Goal: Transaction & Acquisition: Purchase product/service

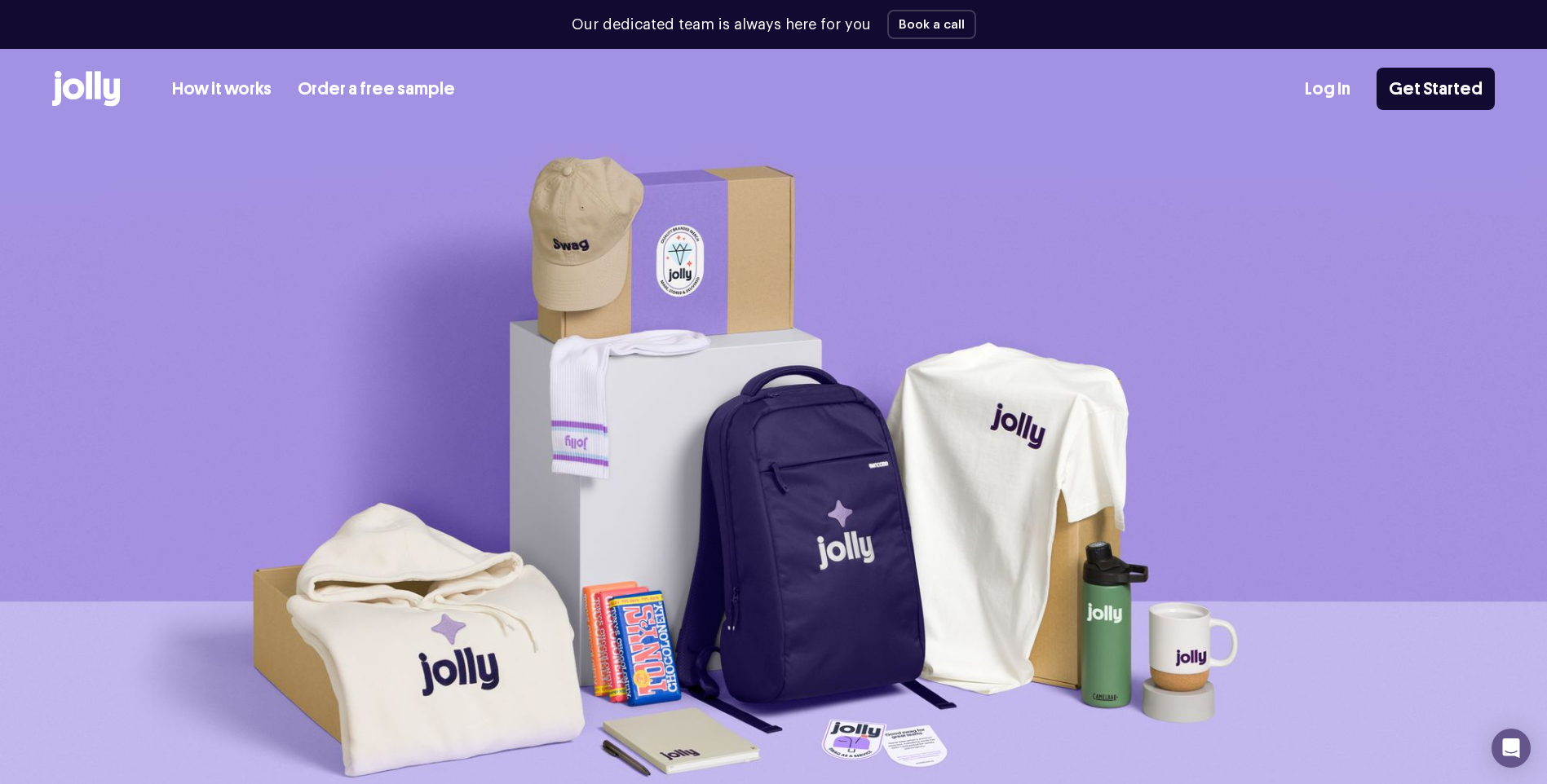
click at [236, 80] on link "How it works" at bounding box center [222, 89] width 99 height 27
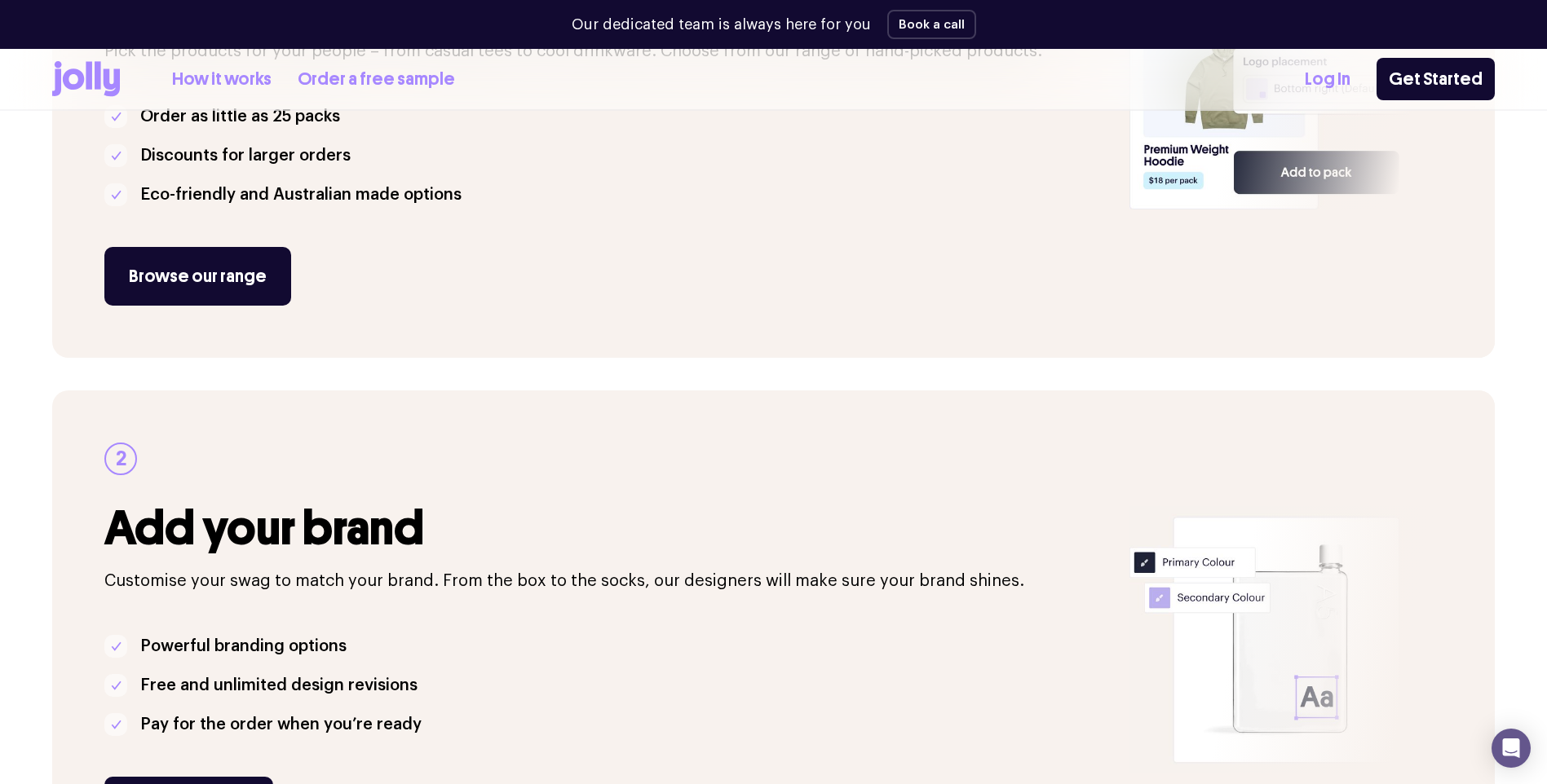
scroll to position [490, 0]
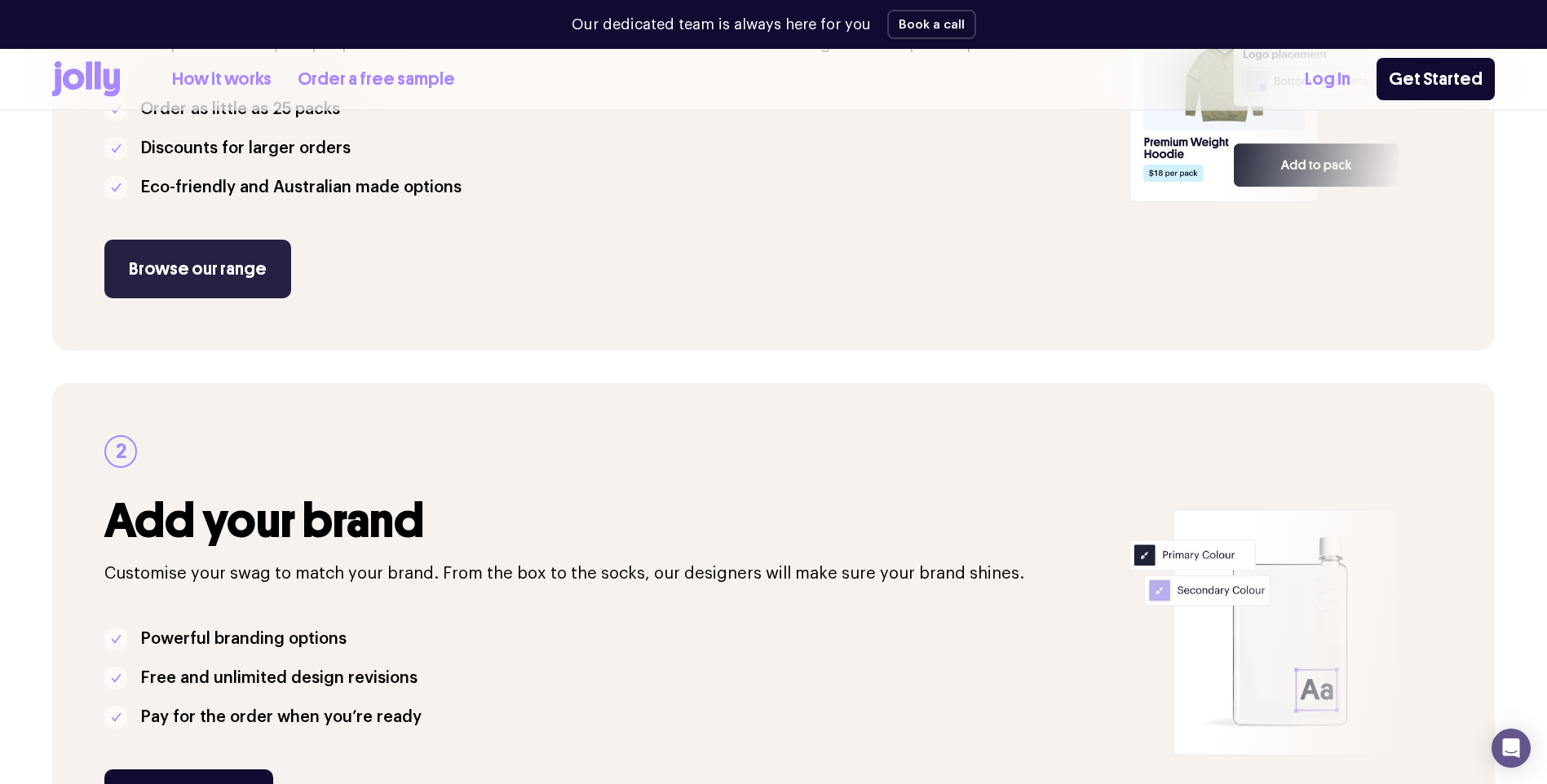
click at [208, 290] on link "Browse our range" at bounding box center [197, 269] width 187 height 59
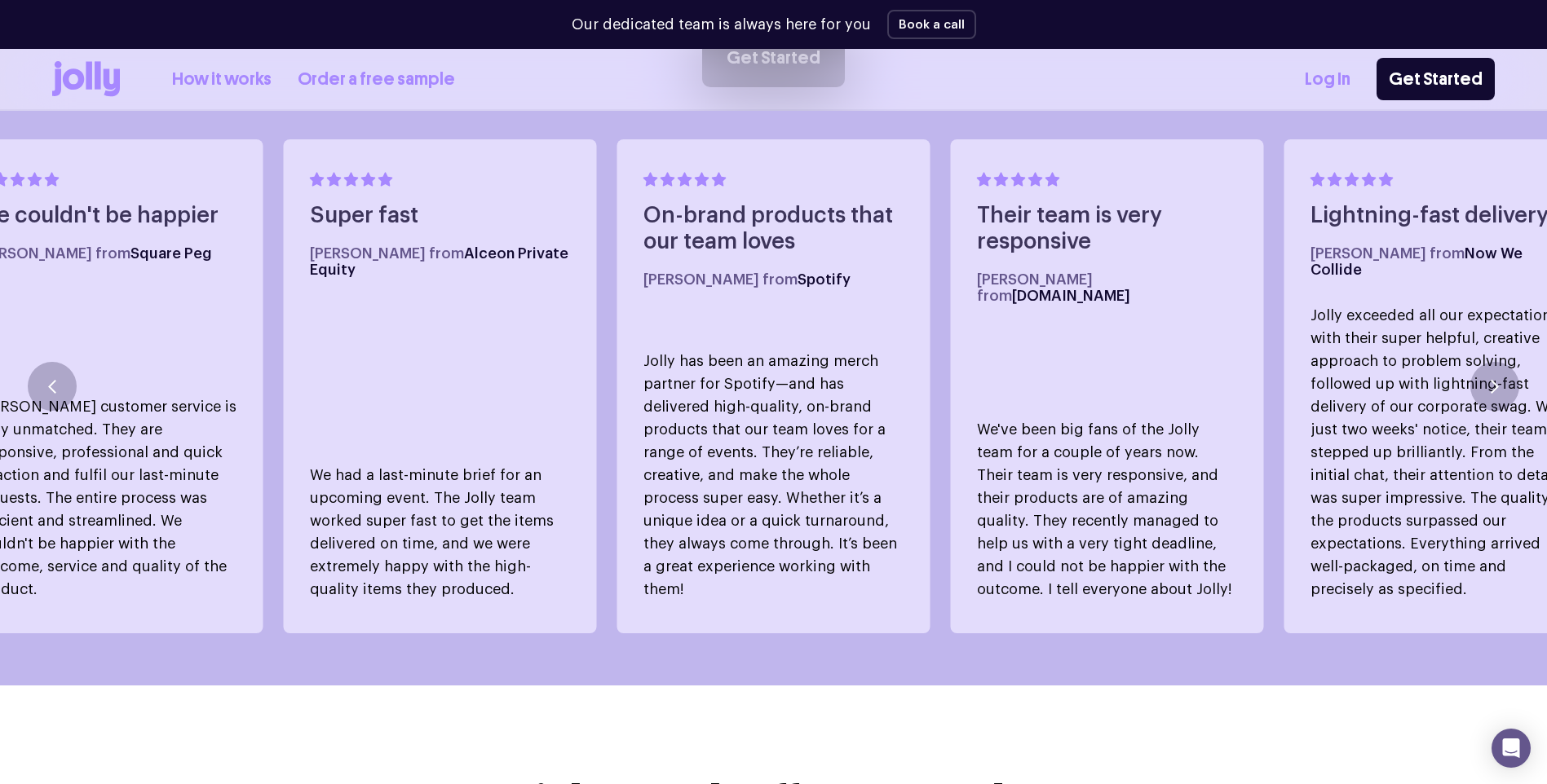
scroll to position [1632, 0]
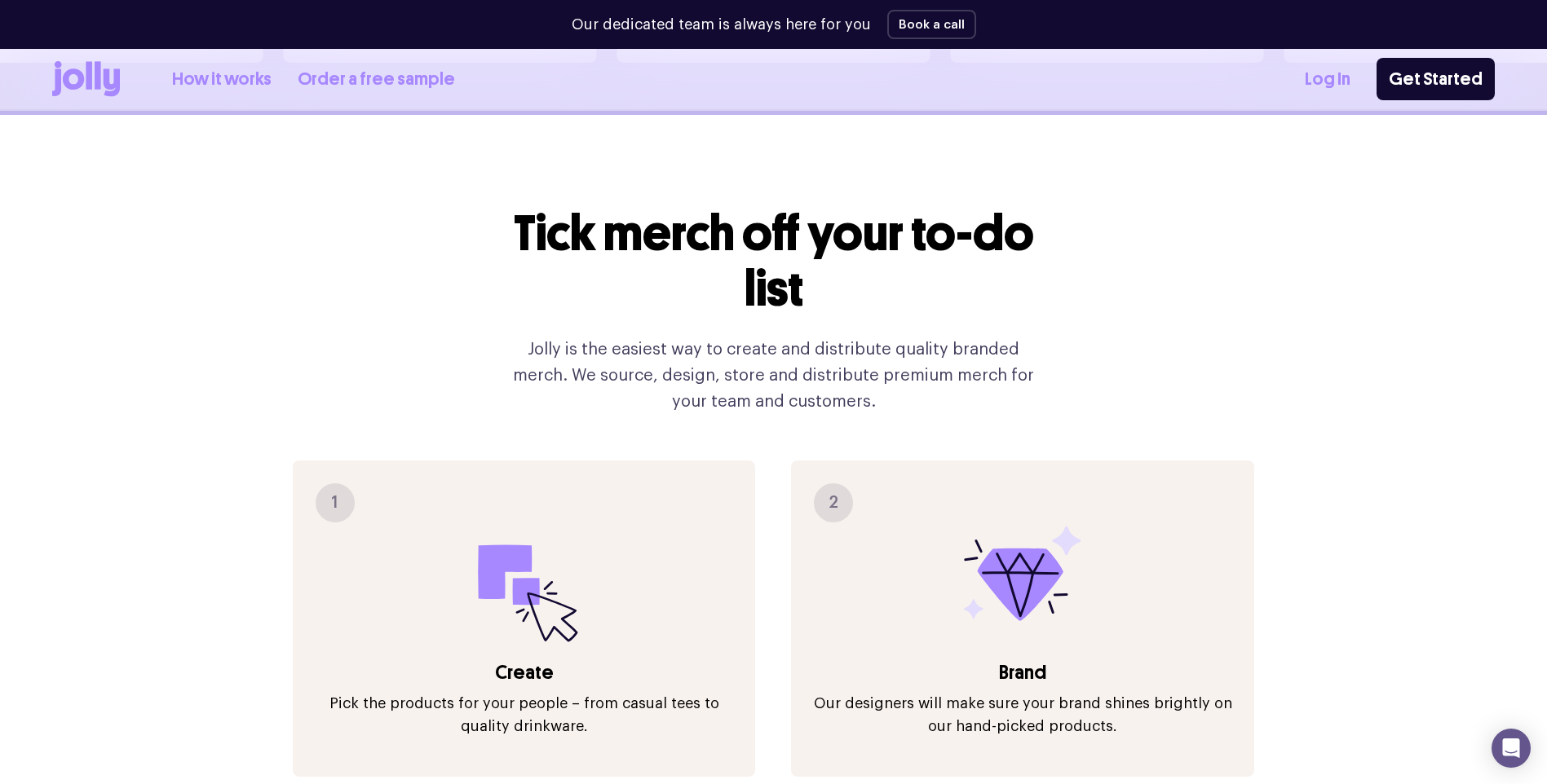
click at [344, 484] on div "1" at bounding box center [334, 503] width 39 height 39
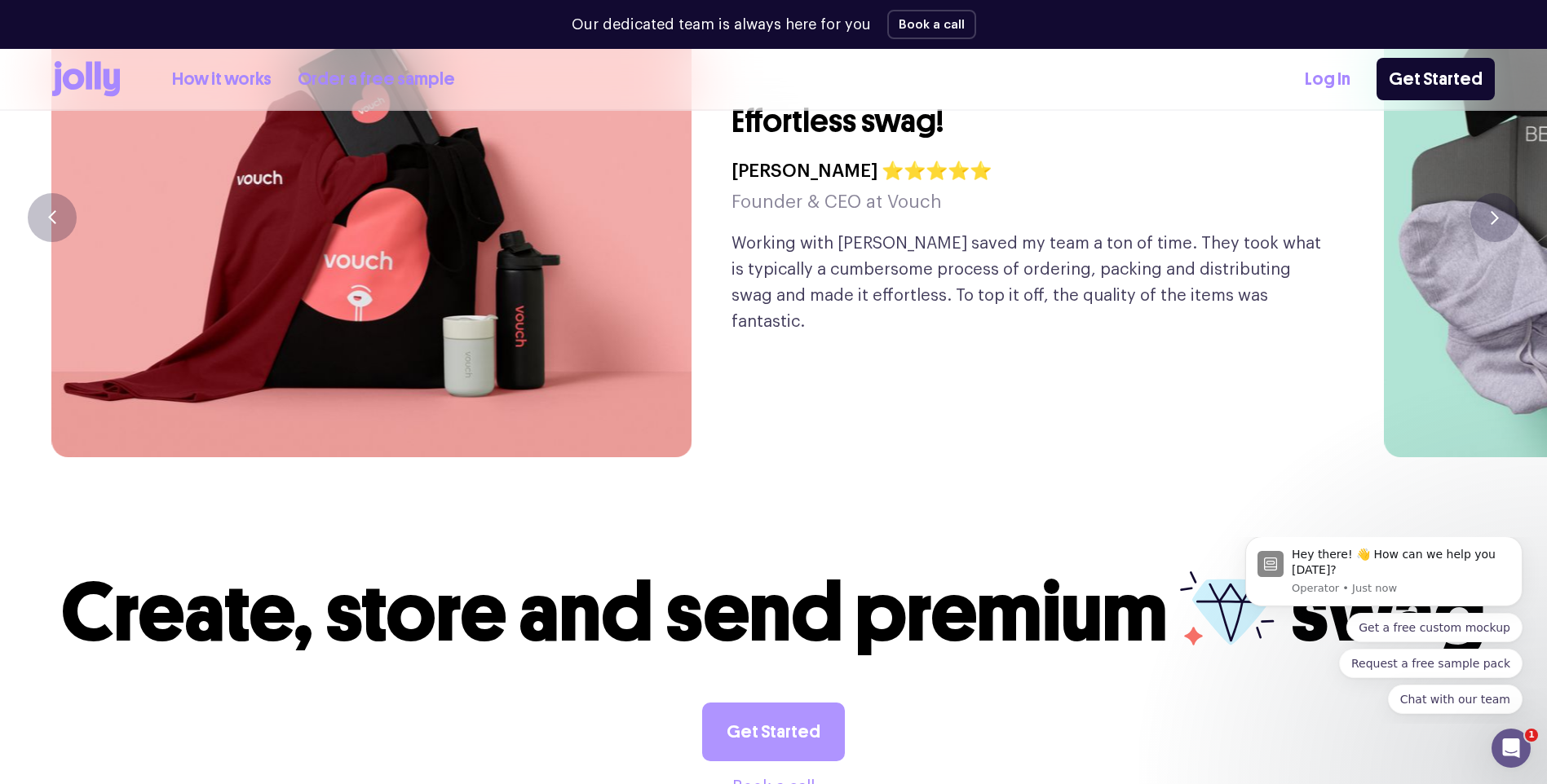
scroll to position [4241, 0]
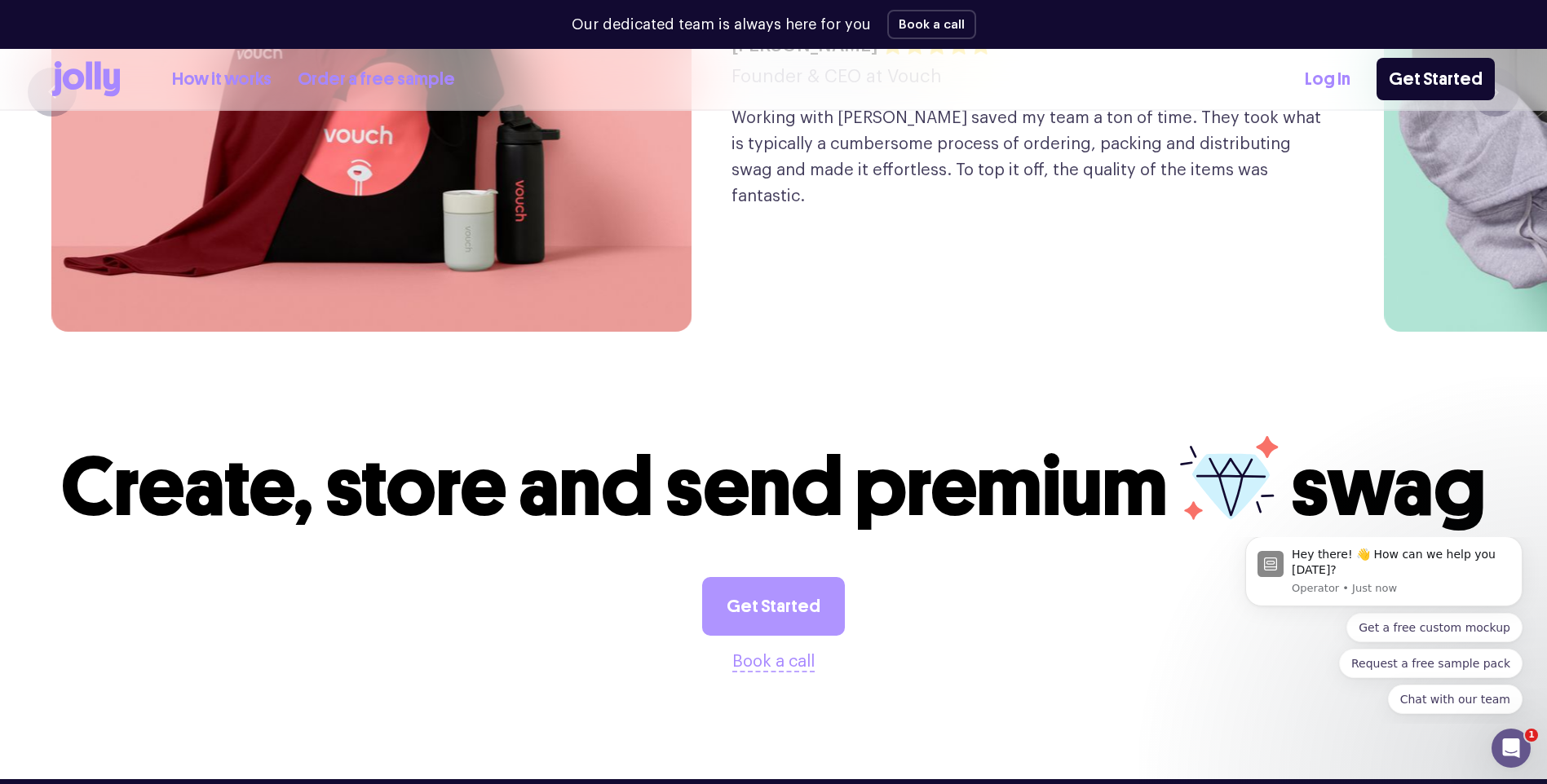
click at [791, 578] on link "Get Started" at bounding box center [773, 607] width 143 height 59
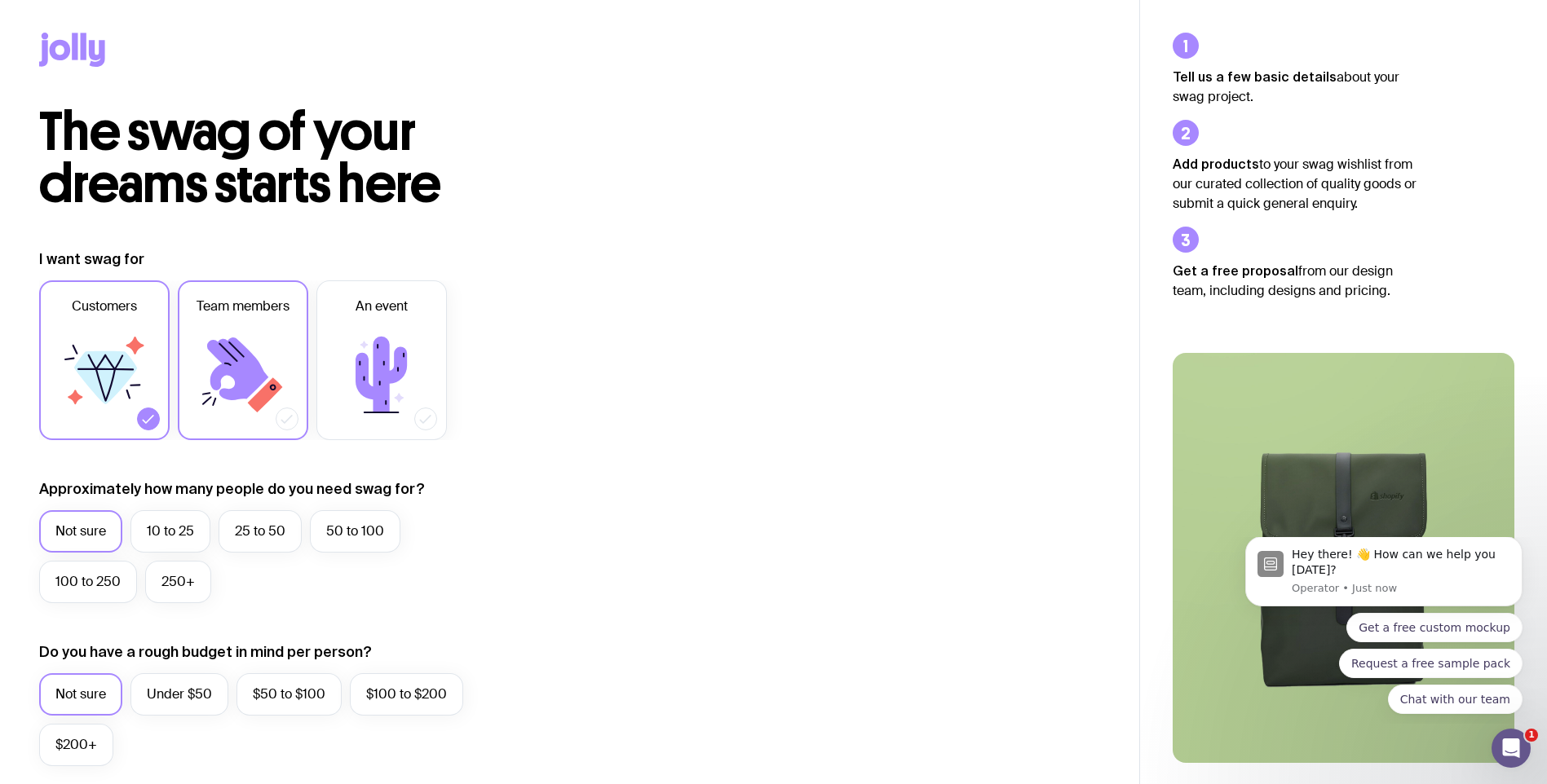
click at [250, 406] on icon at bounding box center [243, 374] width 98 height 98
click at [0, 0] on input "Team members" at bounding box center [0, 0] width 0 height 0
click at [119, 419] on icon at bounding box center [104, 374] width 98 height 98
click at [0, 0] on input "Customers" at bounding box center [0, 0] width 0 height 0
click at [180, 534] on label "10 to 25" at bounding box center [171, 531] width 80 height 43
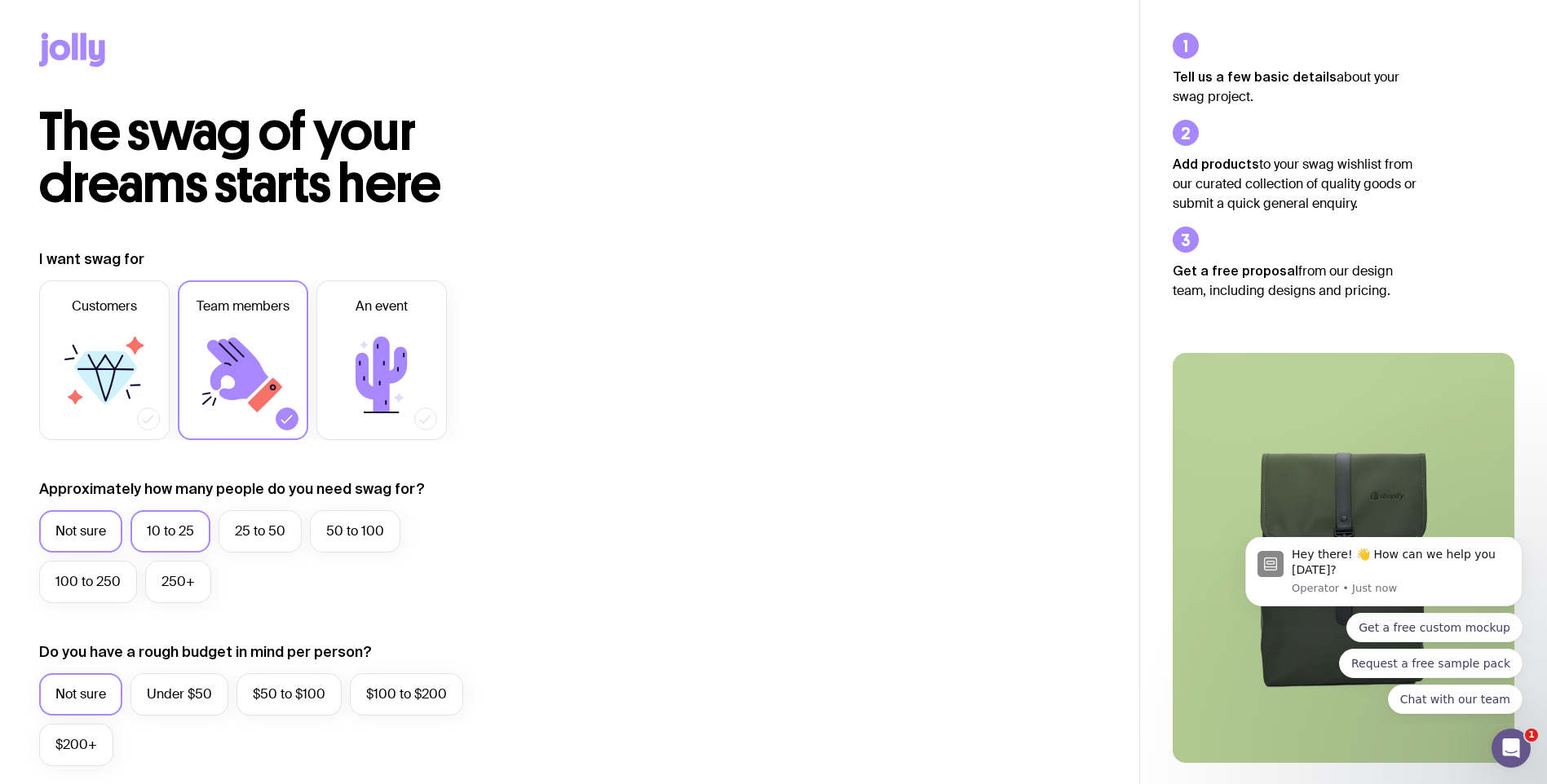
click at [0, 0] on input "10 to 25" at bounding box center [0, 0] width 0 height 0
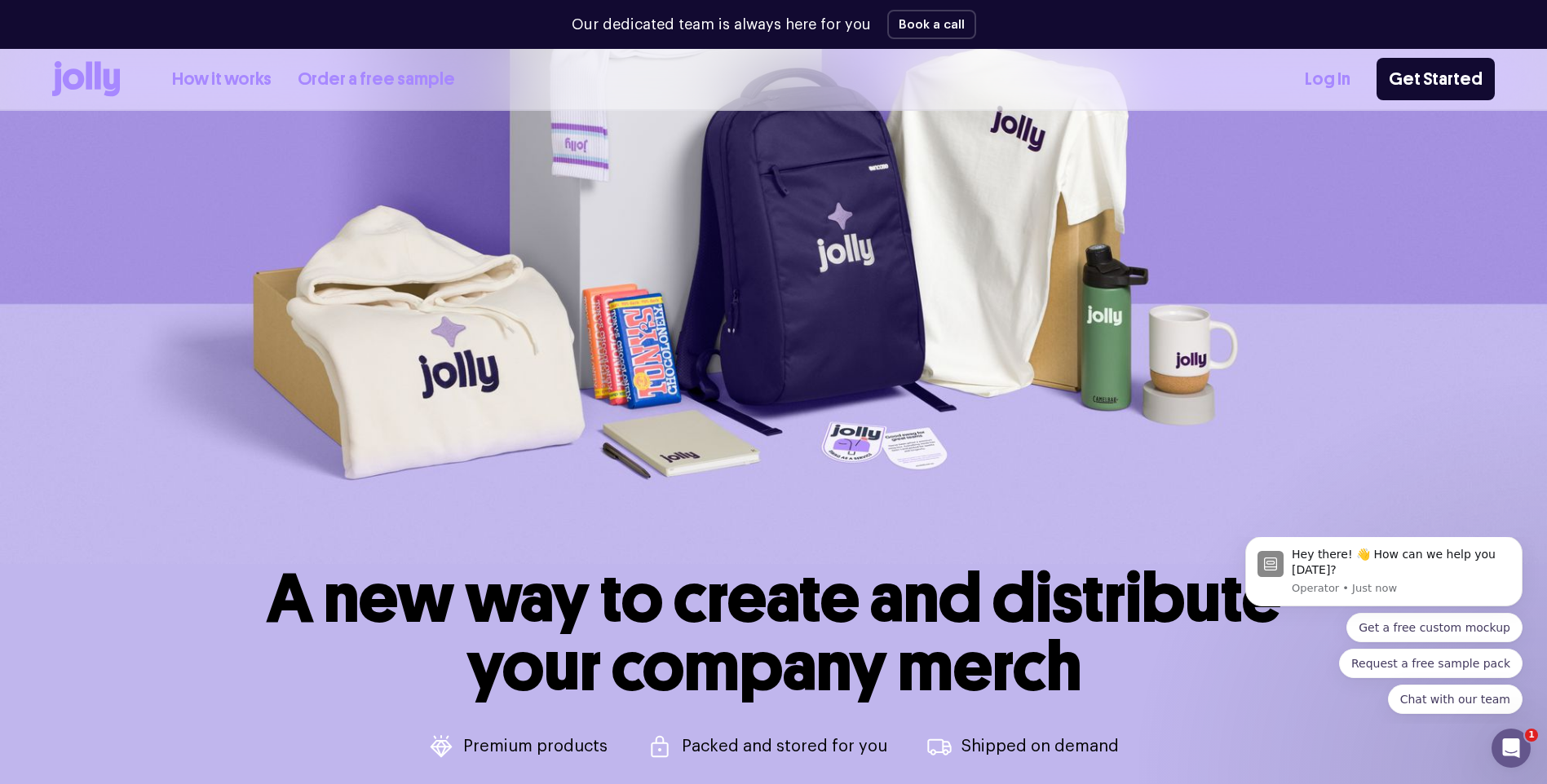
scroll to position [490, 0]
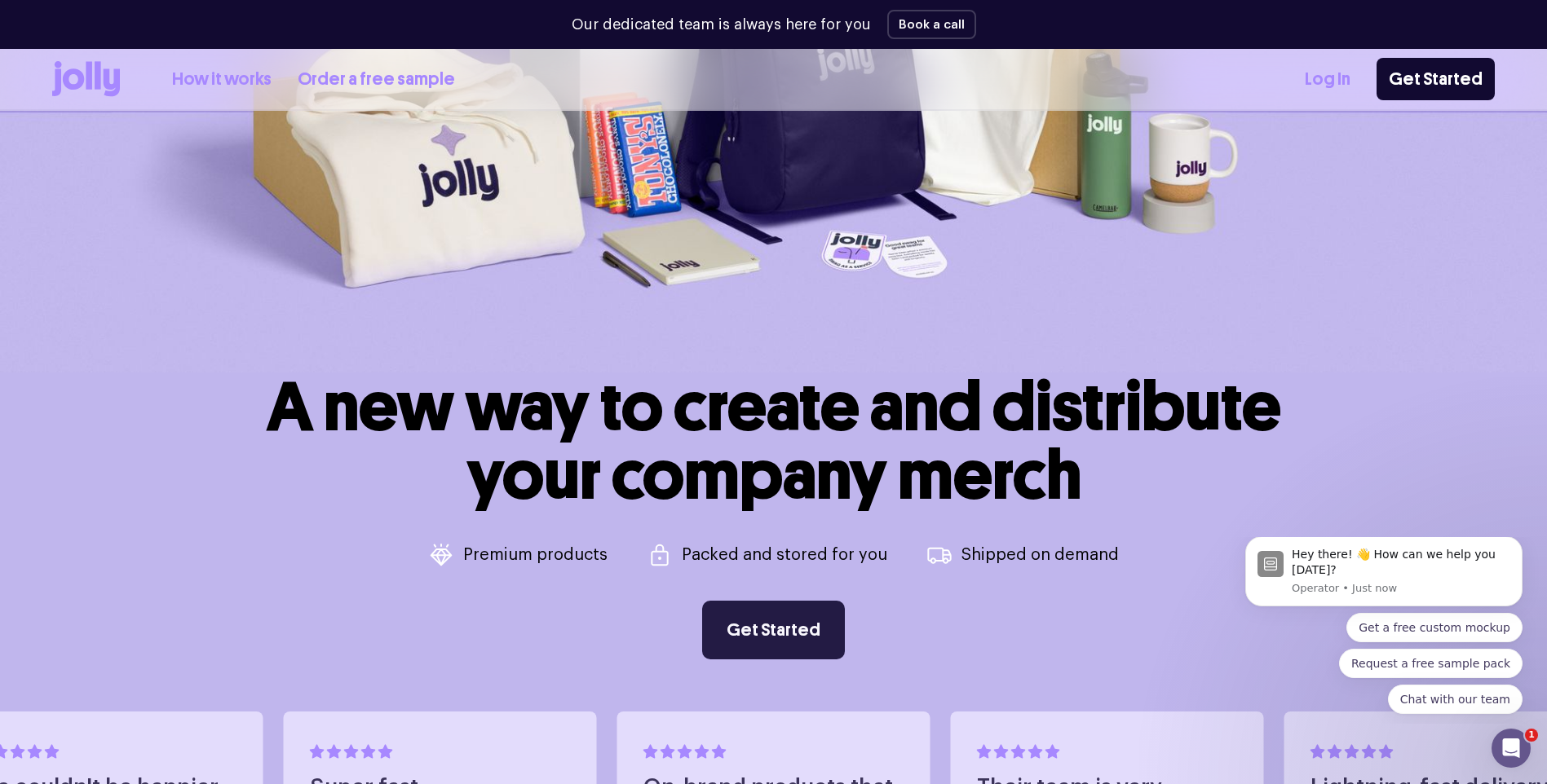
click at [779, 646] on link "Get Started" at bounding box center [773, 631] width 143 height 59
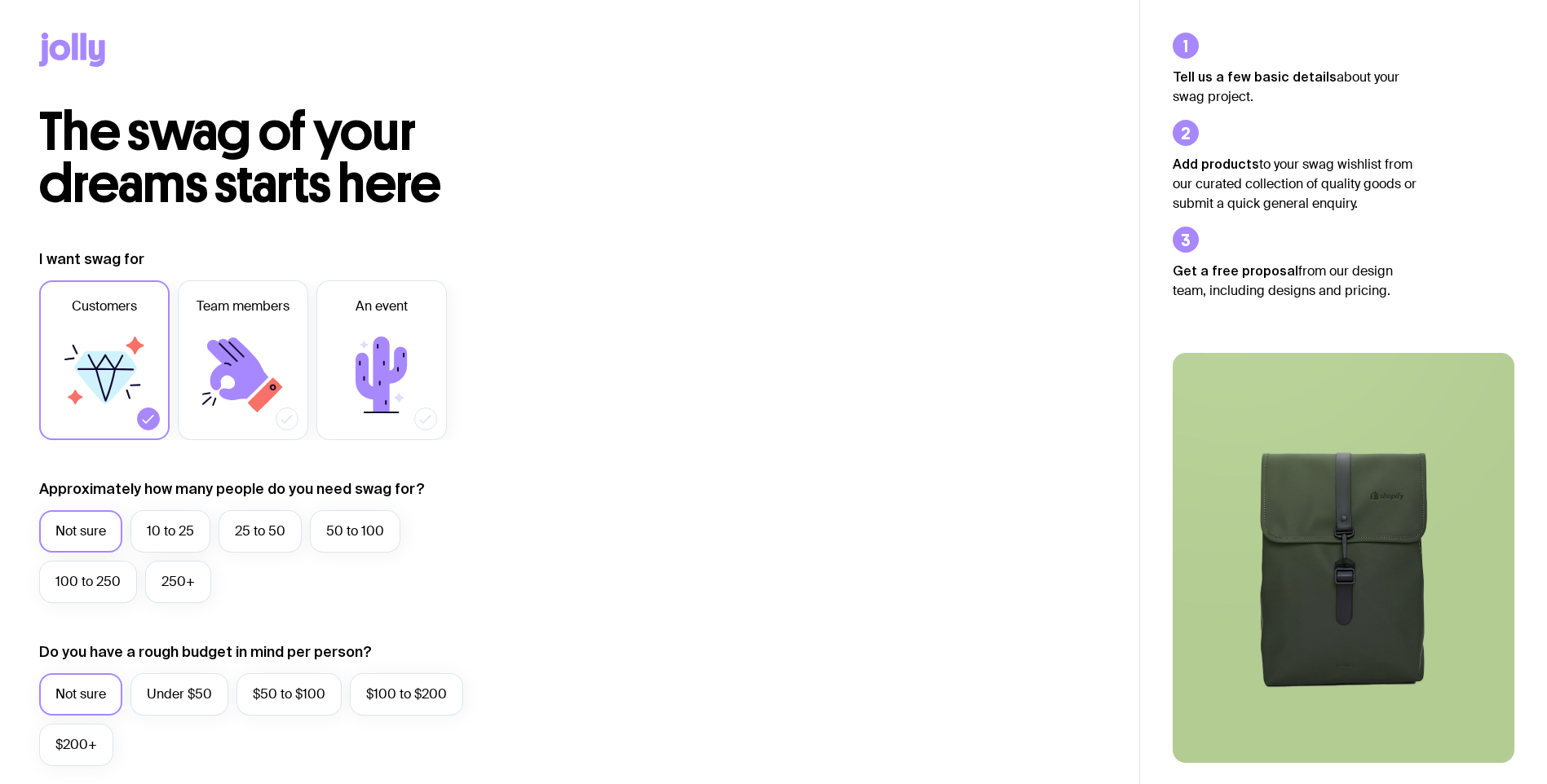
click at [791, 552] on div "I want swag for Customers Team members An event Approximately how many people d…" at bounding box center [569, 781] width 1061 height 1064
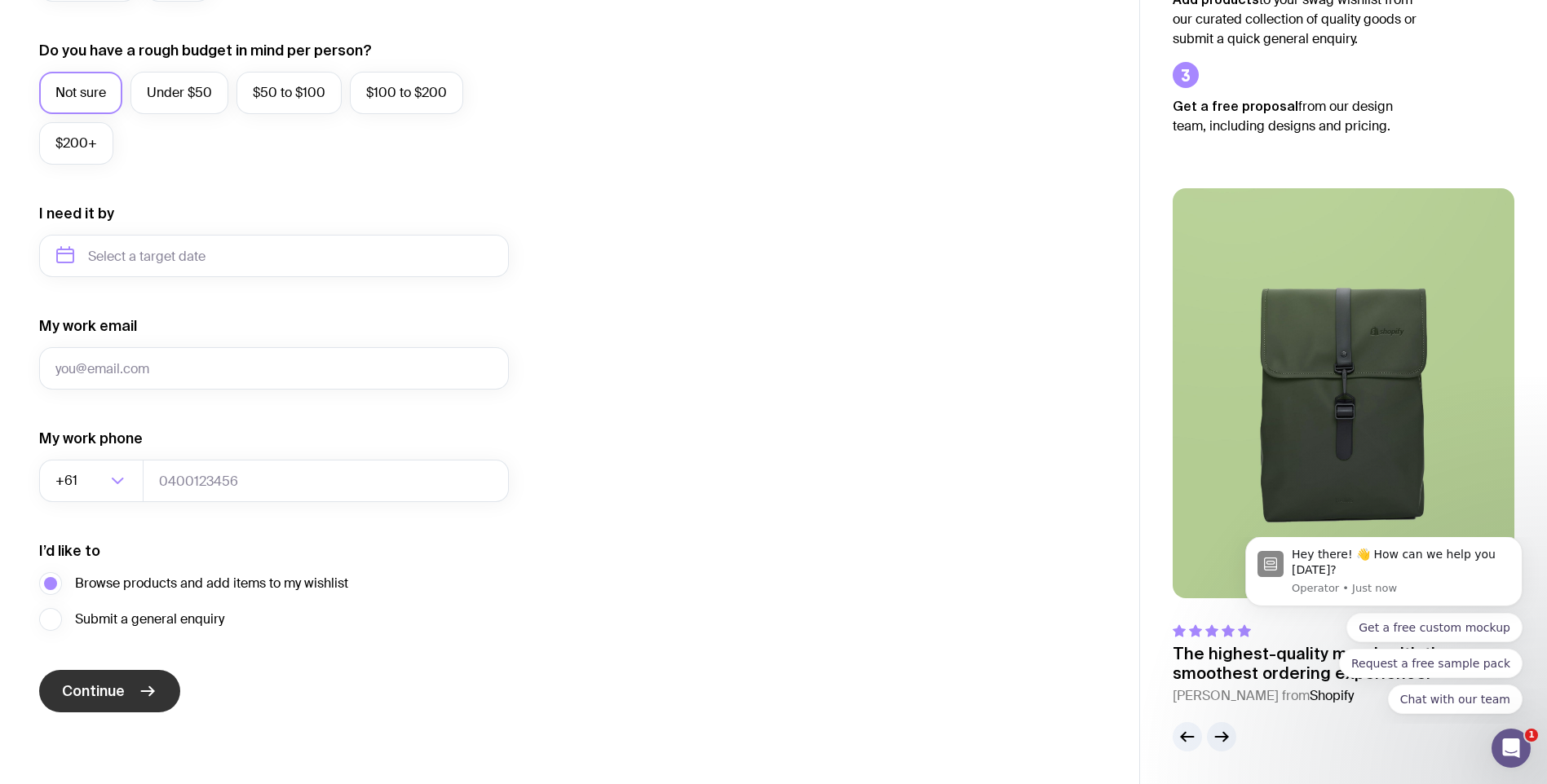
click at [167, 699] on button "Continue" at bounding box center [109, 691] width 141 height 43
click at [437, 378] on input "My work email" at bounding box center [274, 368] width 470 height 43
drag, startPoint x: 255, startPoint y: 371, endPoint x: 251, endPoint y: 383, distance: 12.6
click at [255, 371] on input "My work email" at bounding box center [274, 368] width 470 height 43
drag, startPoint x: 225, startPoint y: 381, endPoint x: 33, endPoint y: 364, distance: 192.8
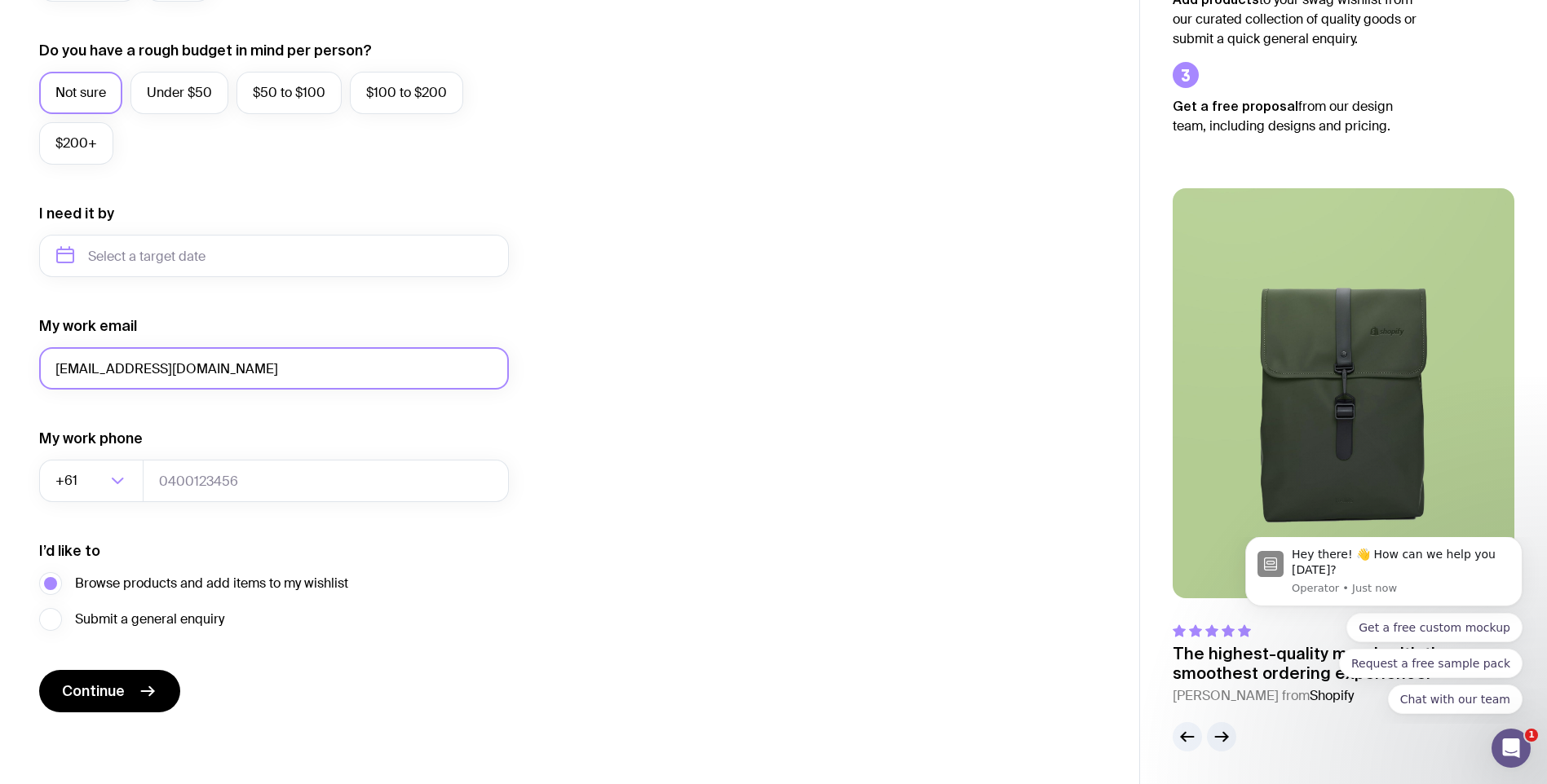
click at [33, 364] on div "I want swag for Customers Team members An event Approximately how many people d…" at bounding box center [569, 180] width 1140 height 1064
type input "[EMAIL_ADDRESS][DOMAIN_NAME]"
click at [399, 466] on input "tel" at bounding box center [326, 481] width 367 height 43
type input "400255511"
click at [734, 431] on div "I want swag for Customers Team members An event Approximately how many people d…" at bounding box center [569, 180] width 1061 height 1064
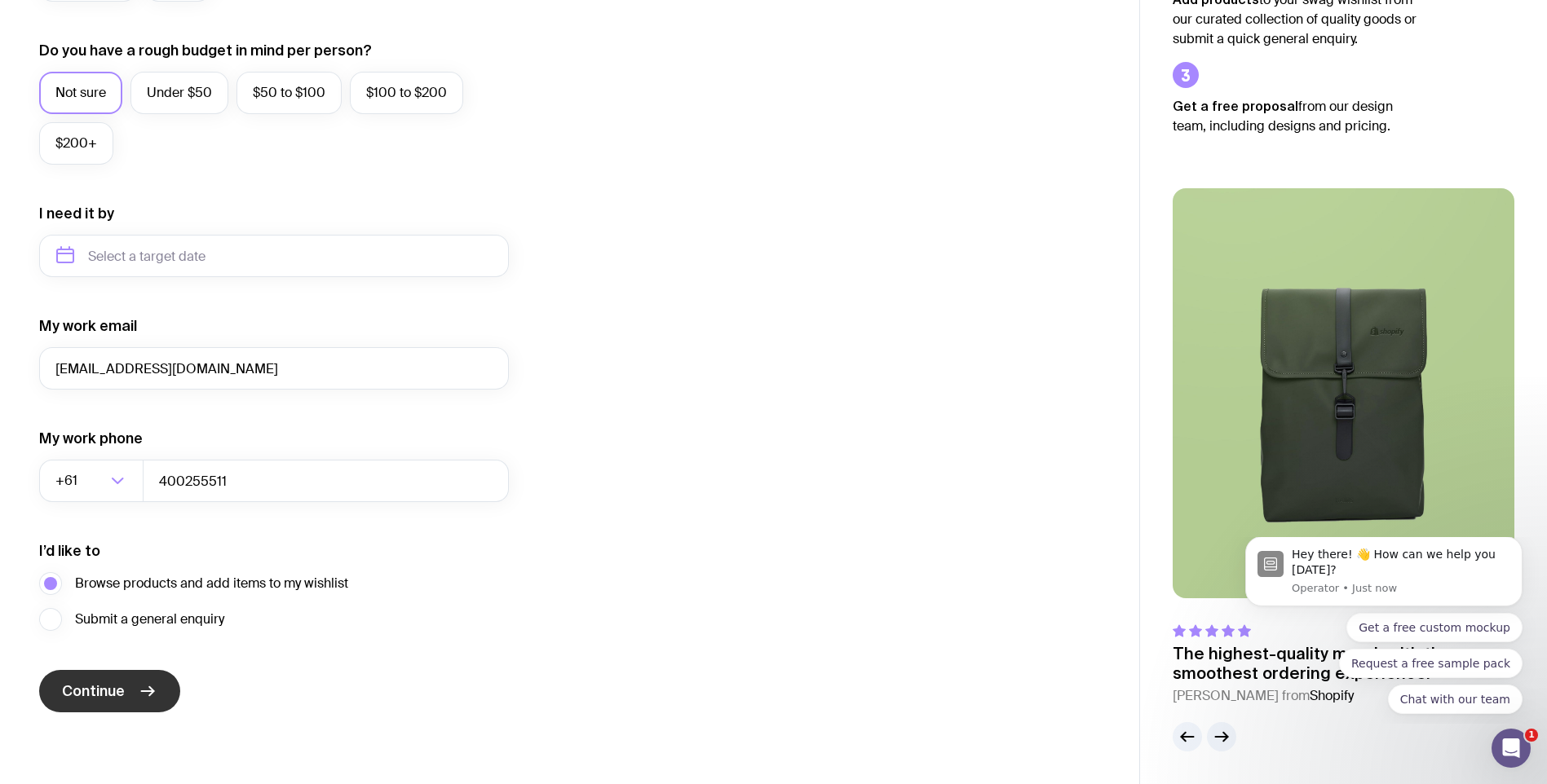
click at [139, 687] on icon "submit" at bounding box center [148, 691] width 20 height 20
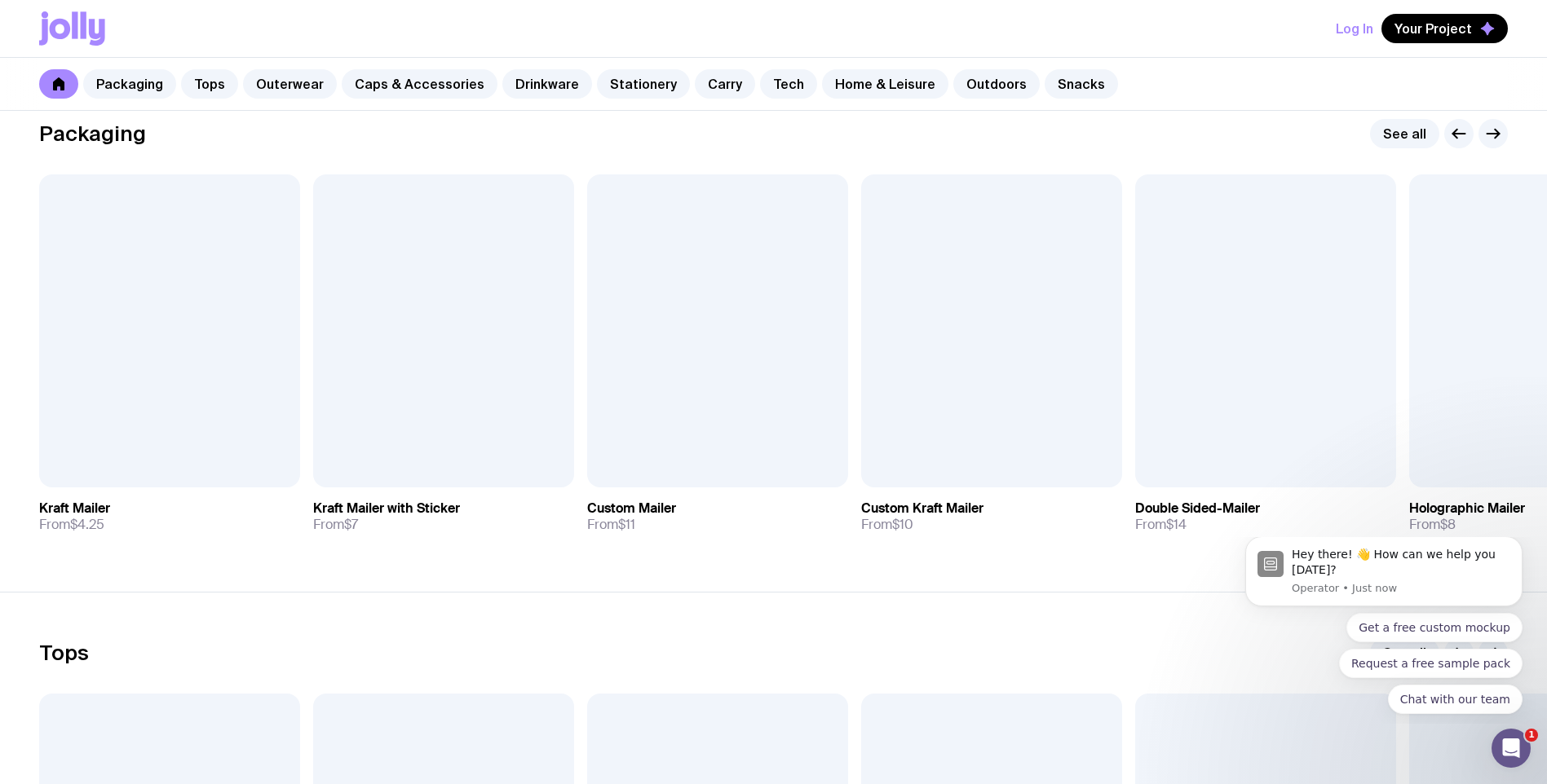
scroll to position [326, 0]
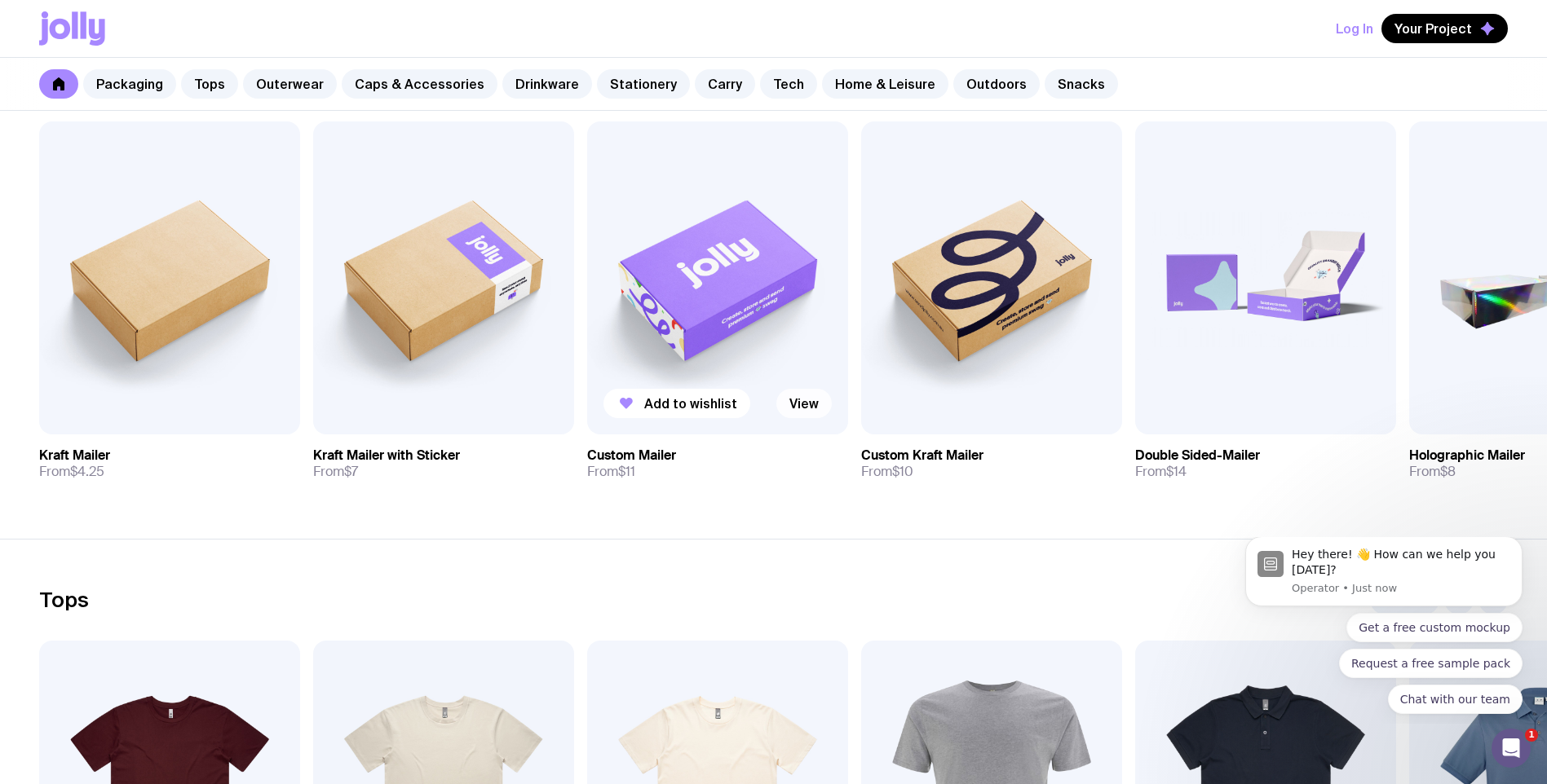
click at [816, 408] on link "View" at bounding box center [804, 403] width 56 height 29
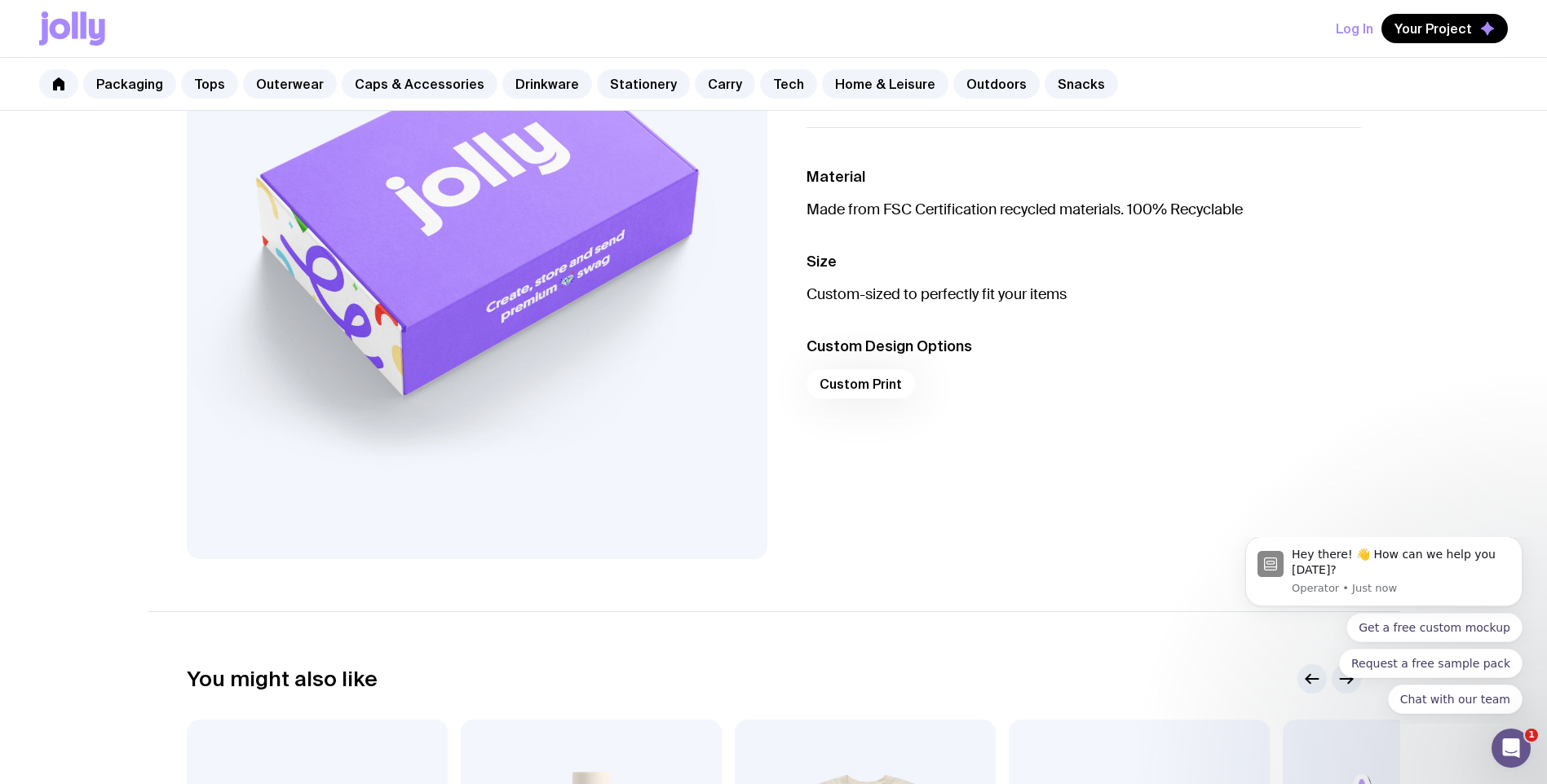
scroll to position [244, 0]
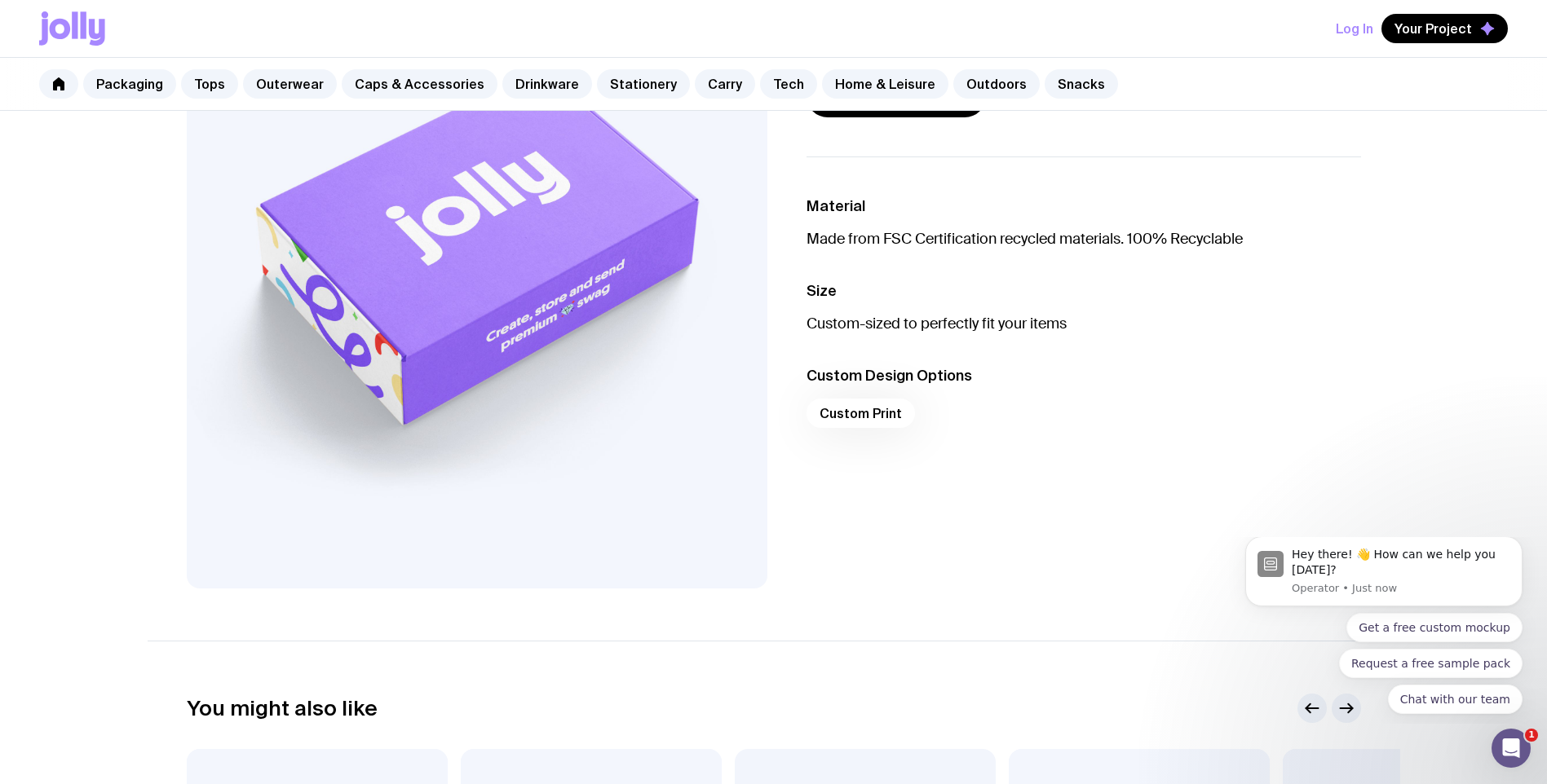
click at [867, 417] on div "Custom Print" at bounding box center [1084, 418] width 554 height 39
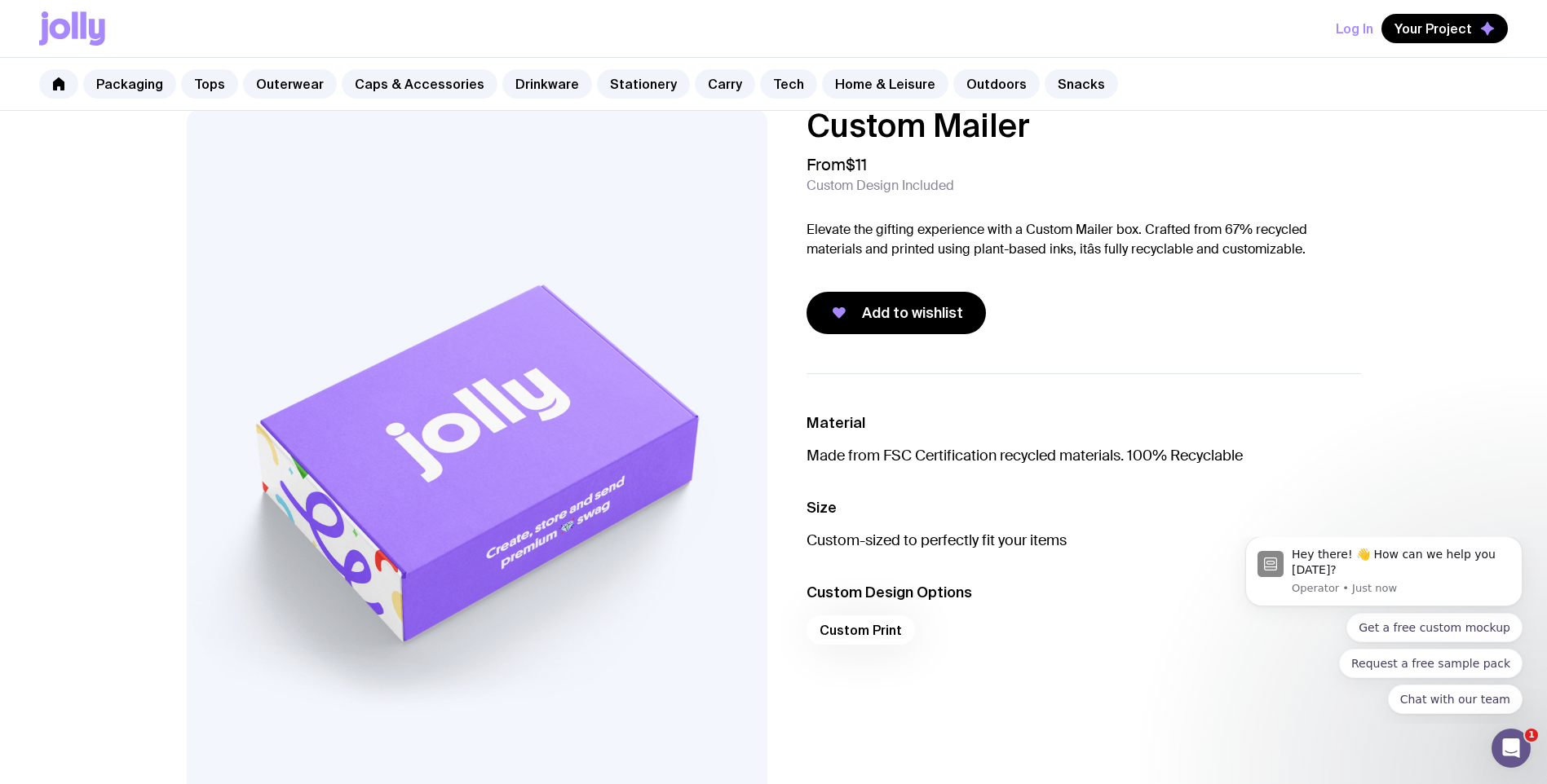
scroll to position [0, 0]
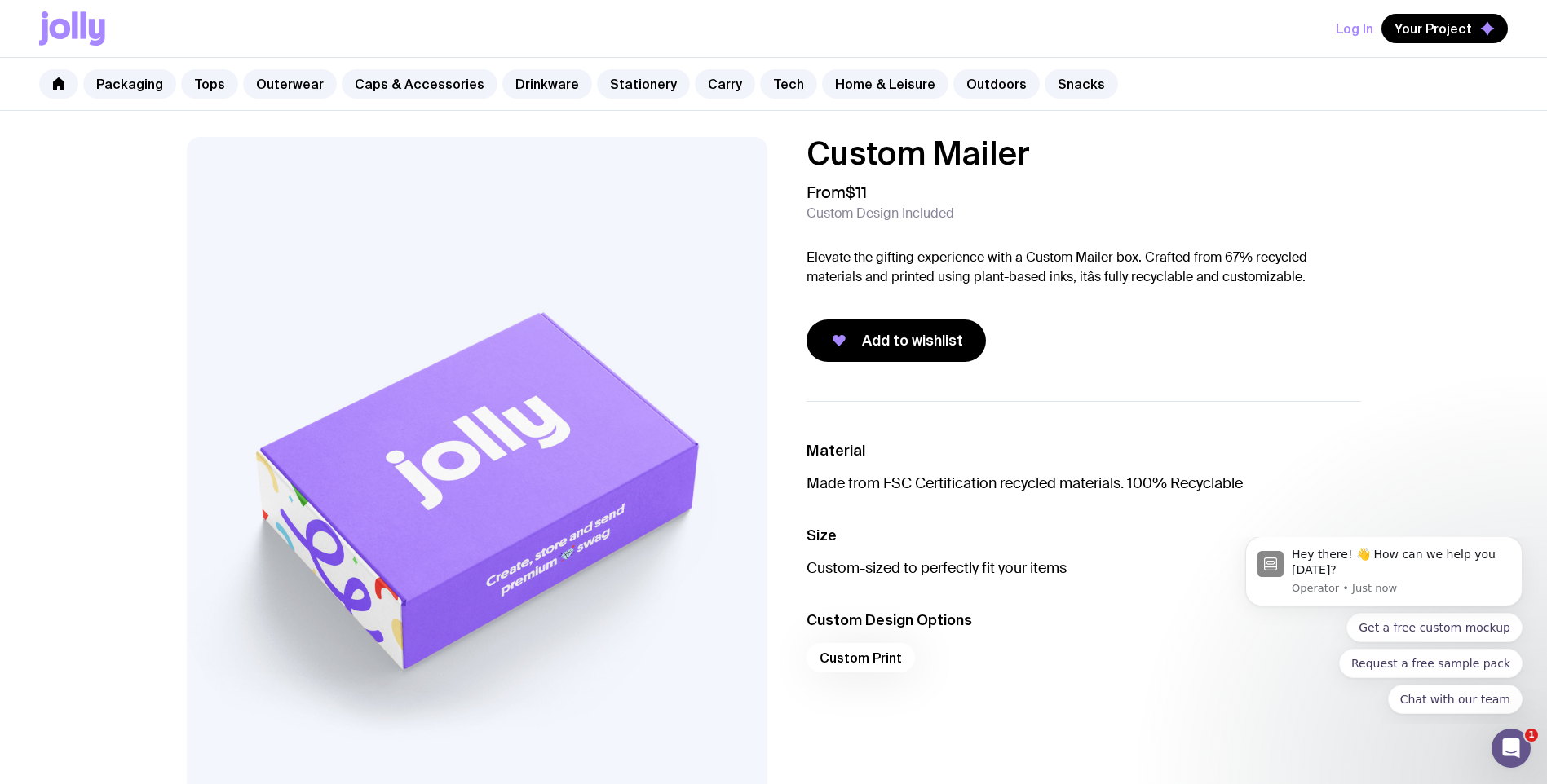
click at [888, 365] on div "Custom Mailer From $11 Custom Design Included Elevate the gifting experience wi…" at bounding box center [774, 485] width 1253 height 696
click at [890, 343] on span "Add to wishlist" at bounding box center [912, 341] width 101 height 20
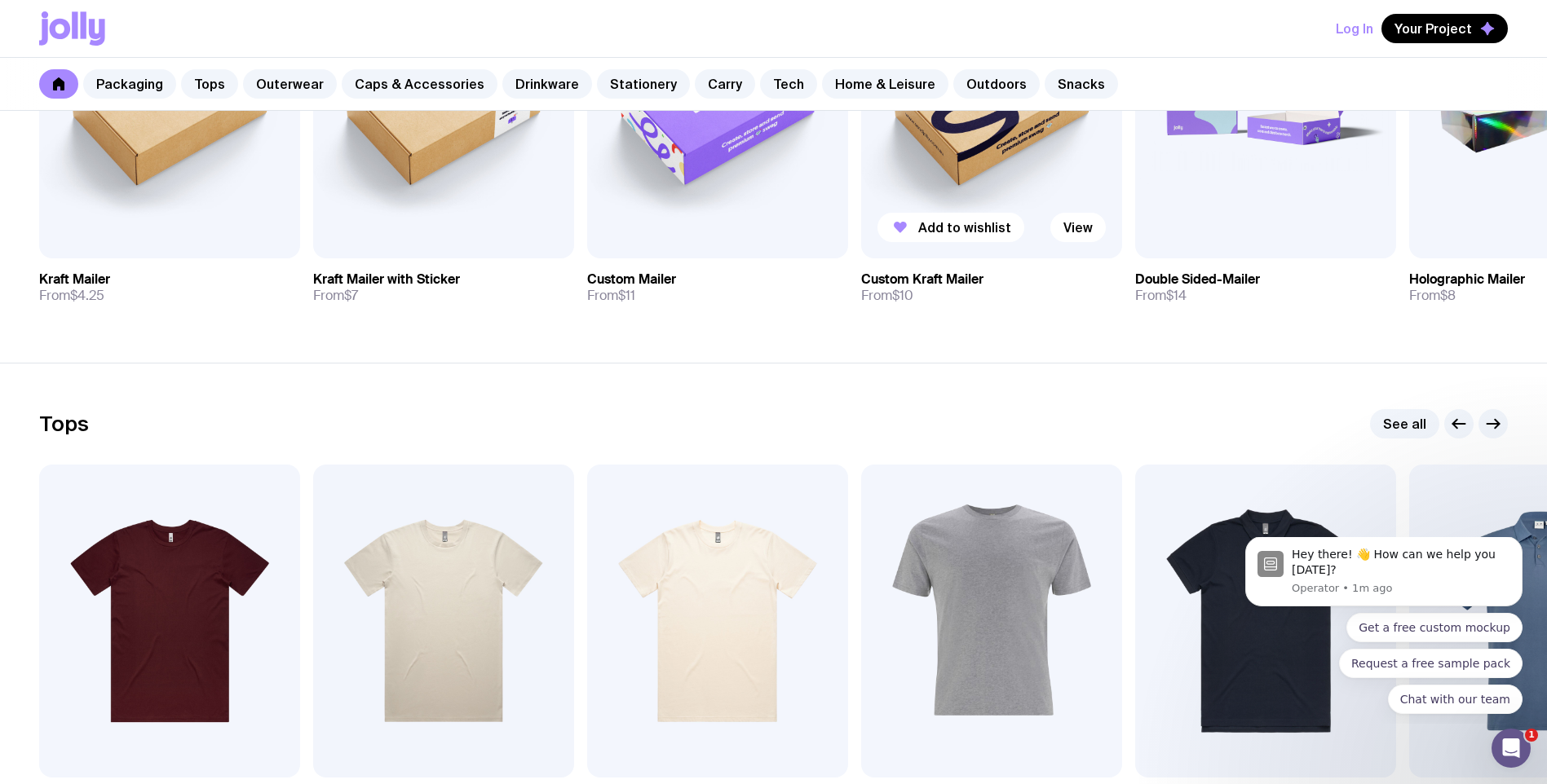
scroll to position [652, 0]
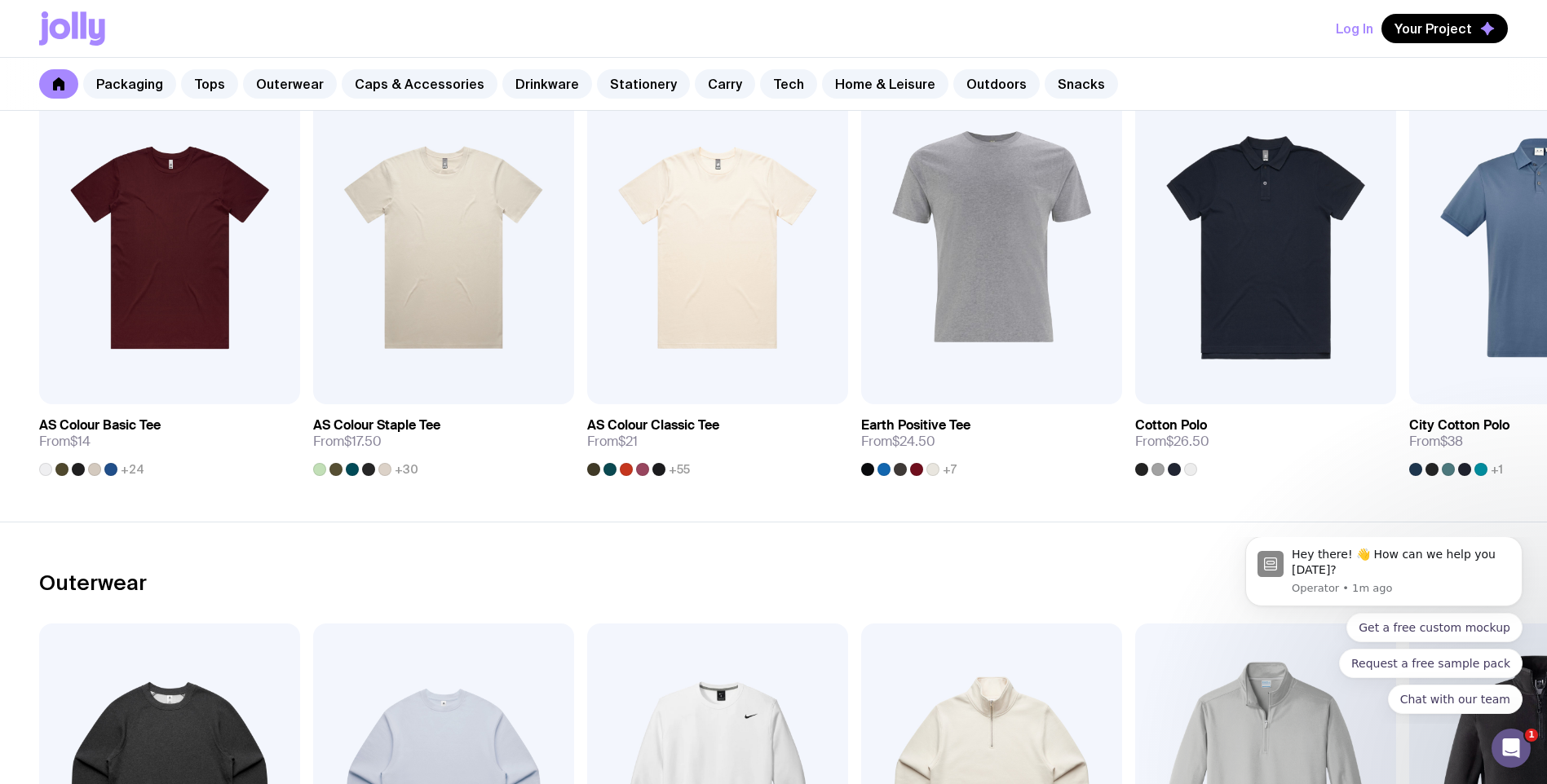
drag, startPoint x: 630, startPoint y: 783, endPoint x: 872, endPoint y: 778, distance: 242.1
click at [865, 783] on section "Outerwear See all Add to wishlist View AS Colour Supply Crew (Regular Fit) From…" at bounding box center [773, 788] width 1547 height 532
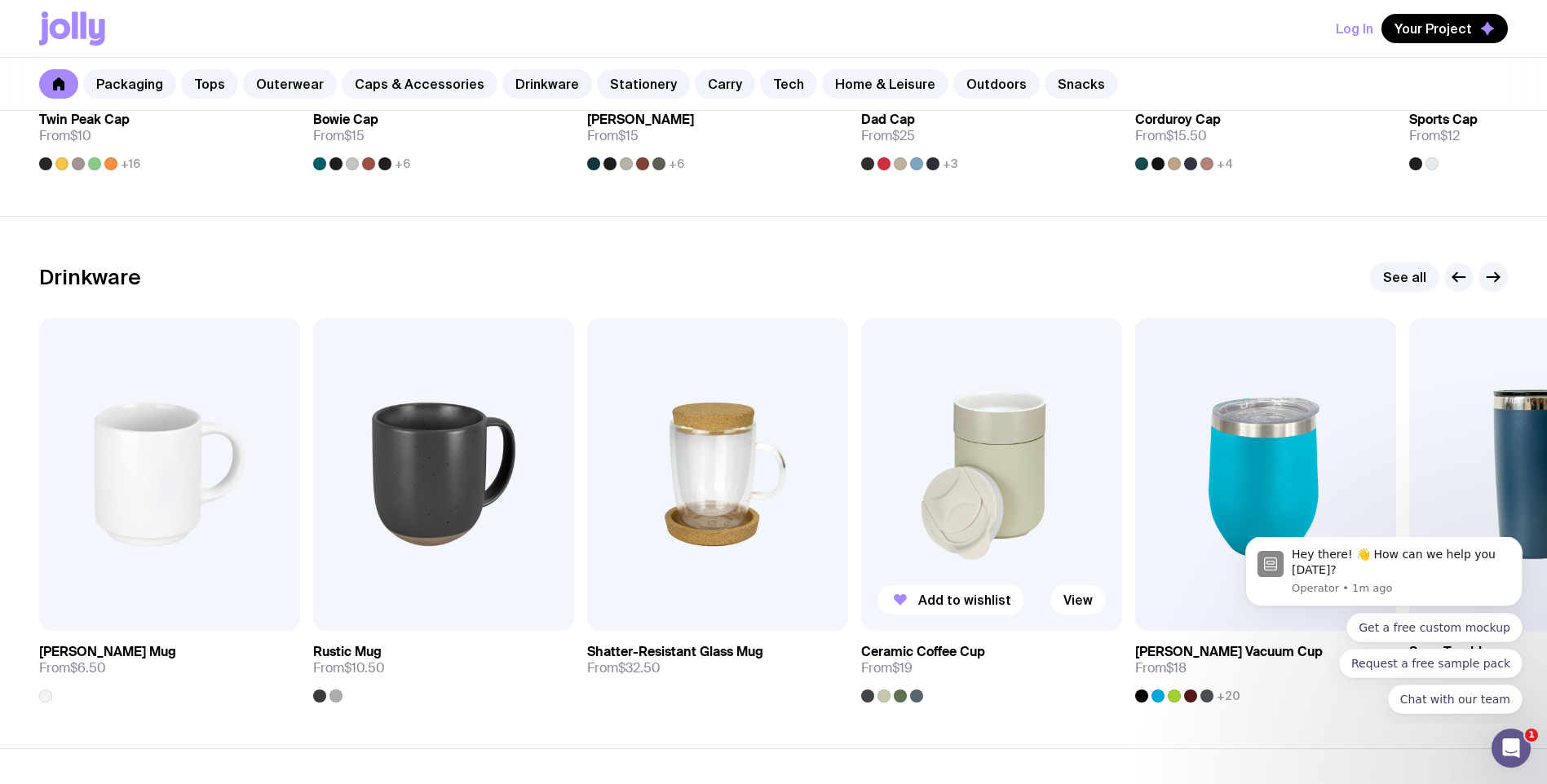
scroll to position [2376, 0]
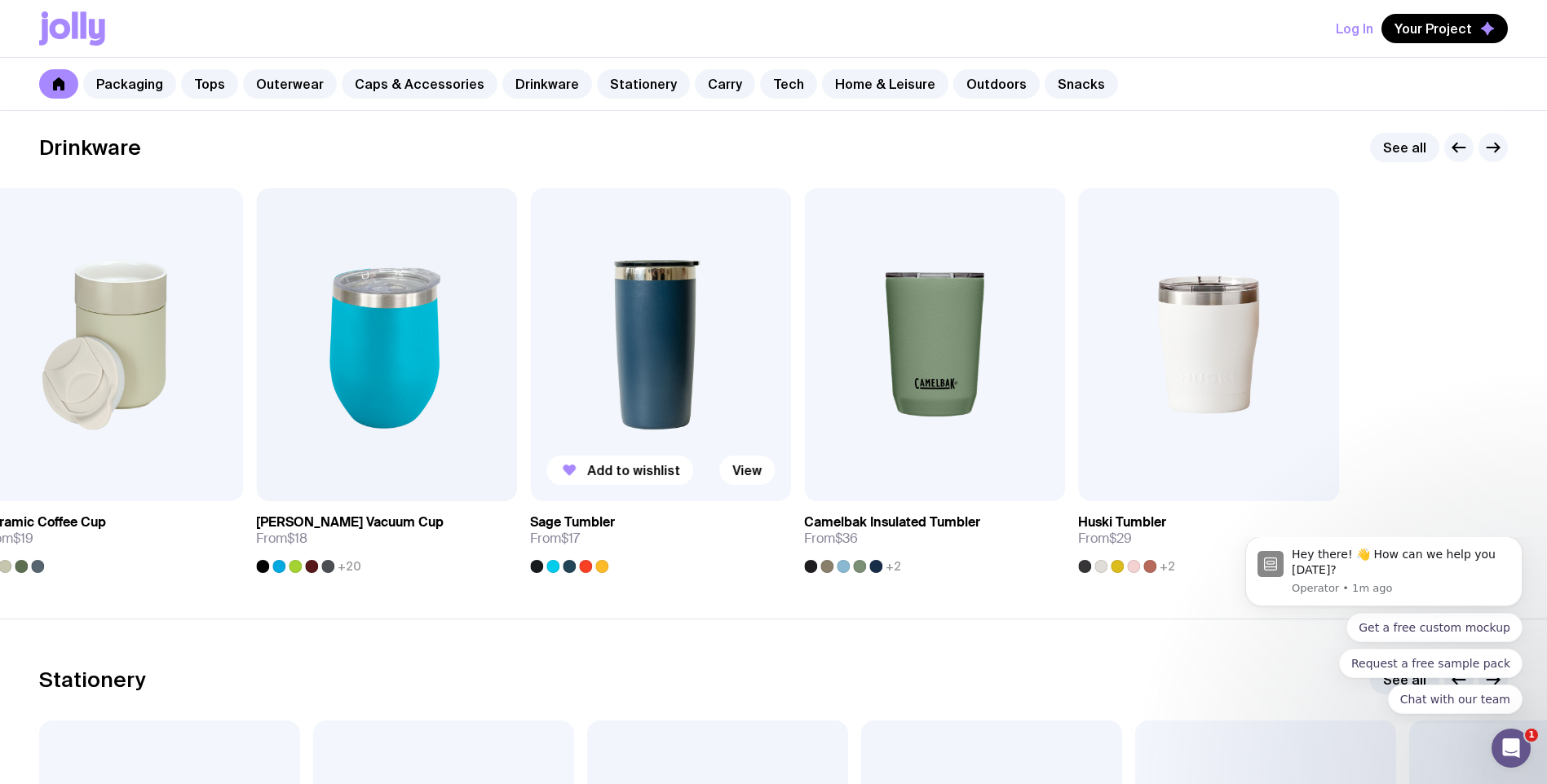
drag, startPoint x: 1523, startPoint y: 347, endPoint x: 602, endPoint y: 361, distance: 921.1
click at [602, 361] on img at bounding box center [661, 345] width 261 height 313
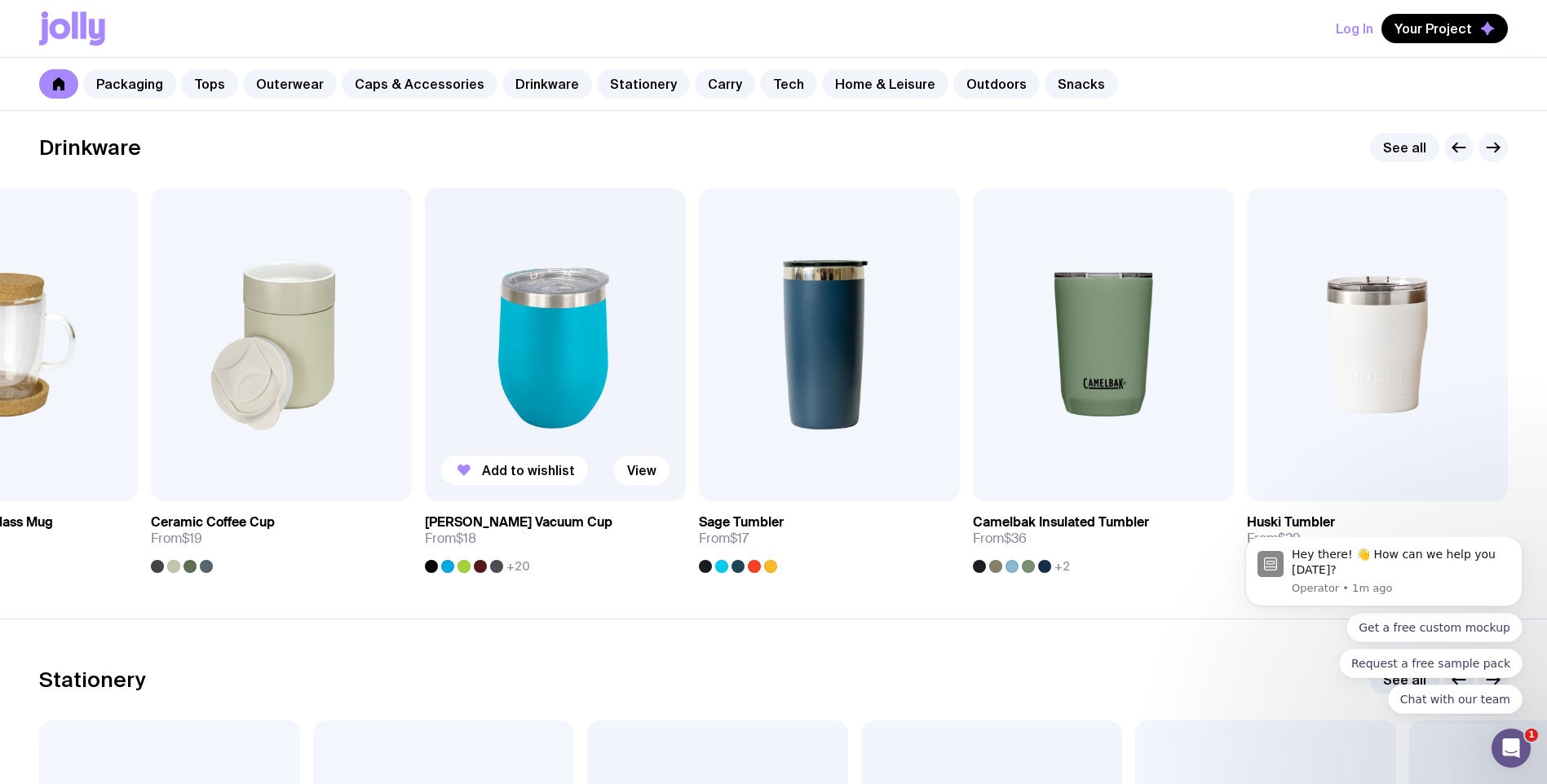
drag, startPoint x: 1423, startPoint y: 397, endPoint x: 478, endPoint y: 398, distance: 945.0
click at [478, 398] on div "Add to wishlist View Stella Stackable Mug From $6.50 Add to wishlist View Rusti…" at bounding box center [773, 381] width 1469 height 384
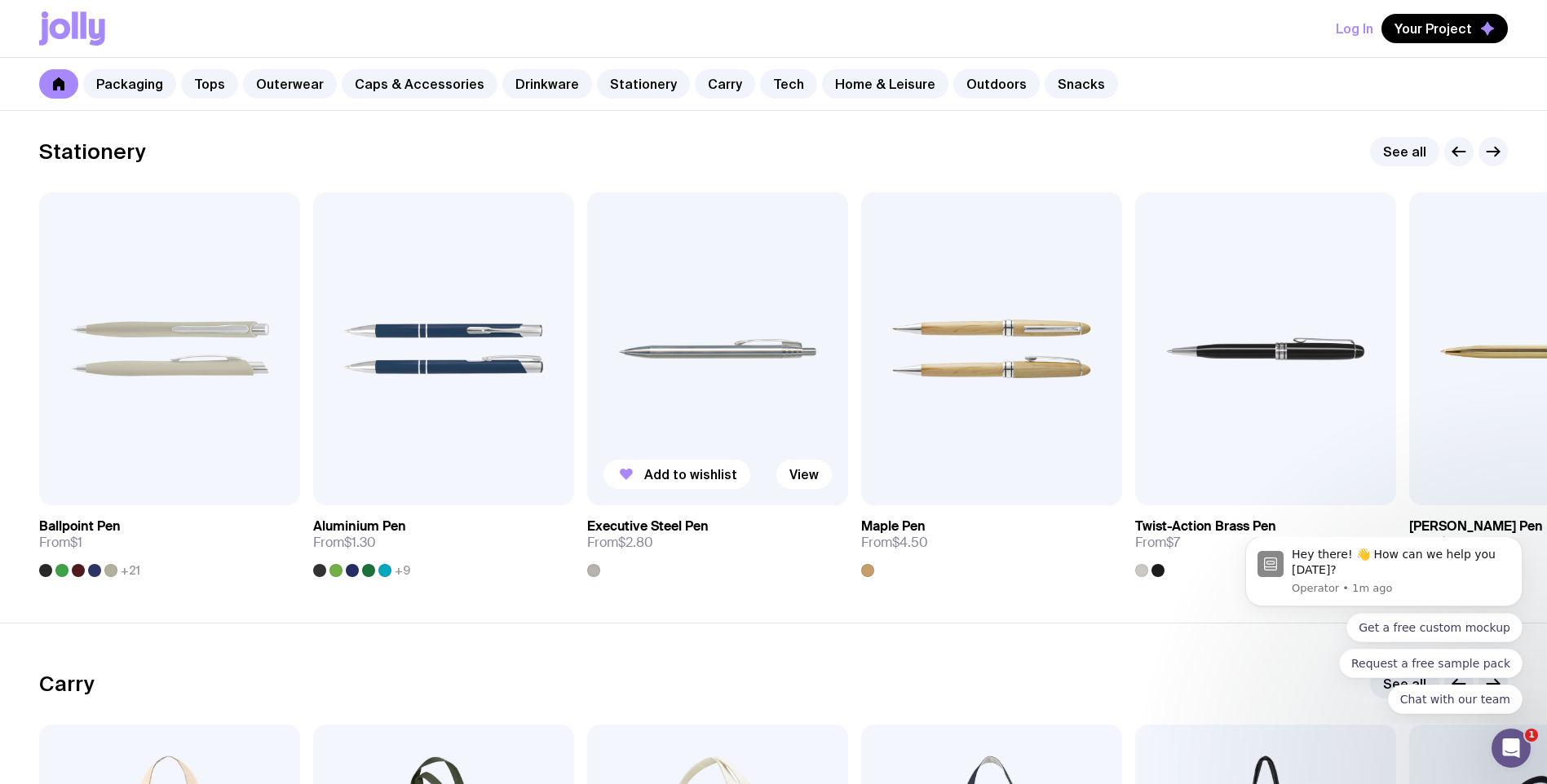
scroll to position [2947, 0]
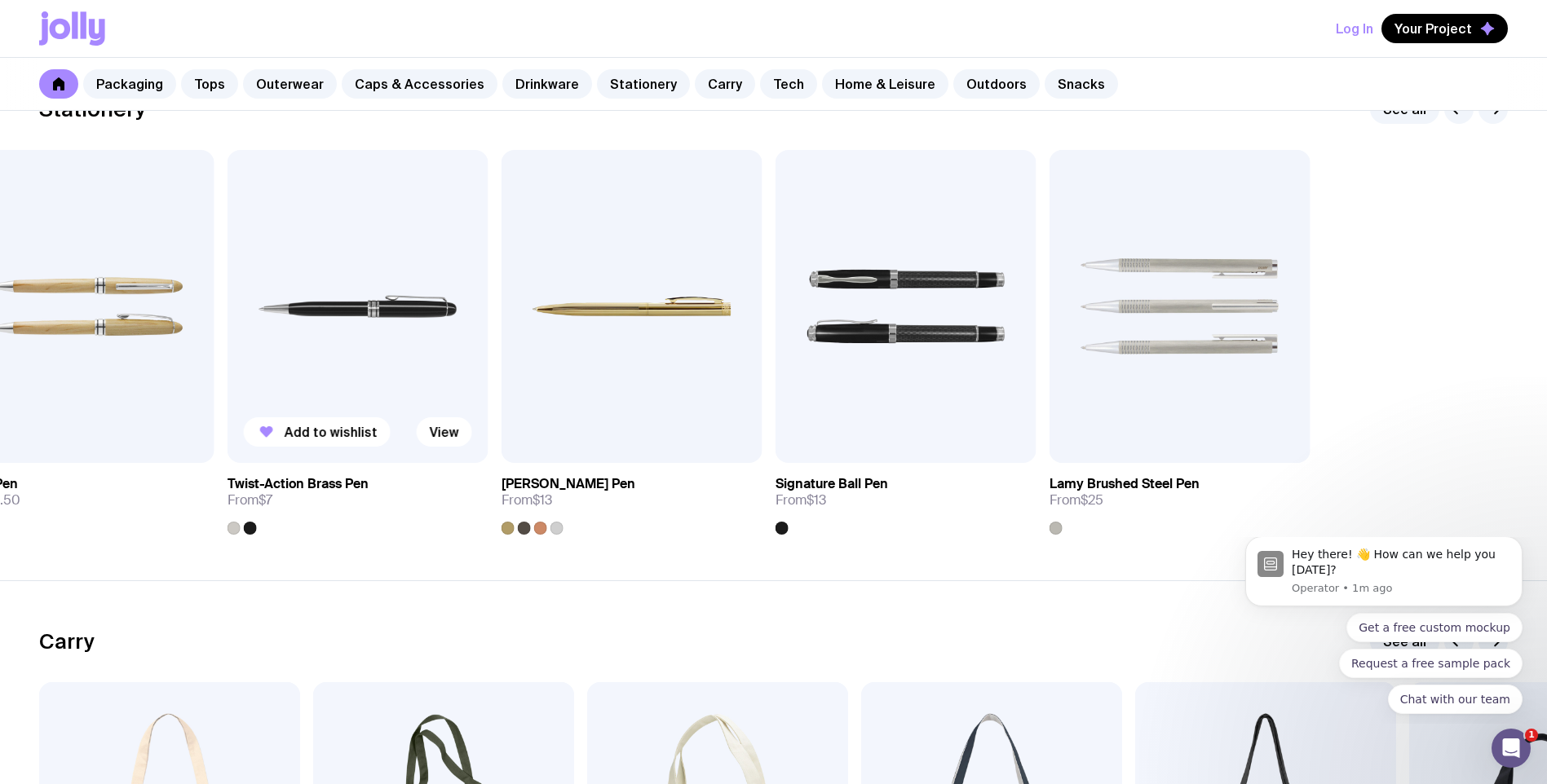
drag, startPoint x: 1295, startPoint y: 374, endPoint x: 267, endPoint y: 360, distance: 1028.1
click at [325, 358] on img at bounding box center [358, 306] width 261 height 313
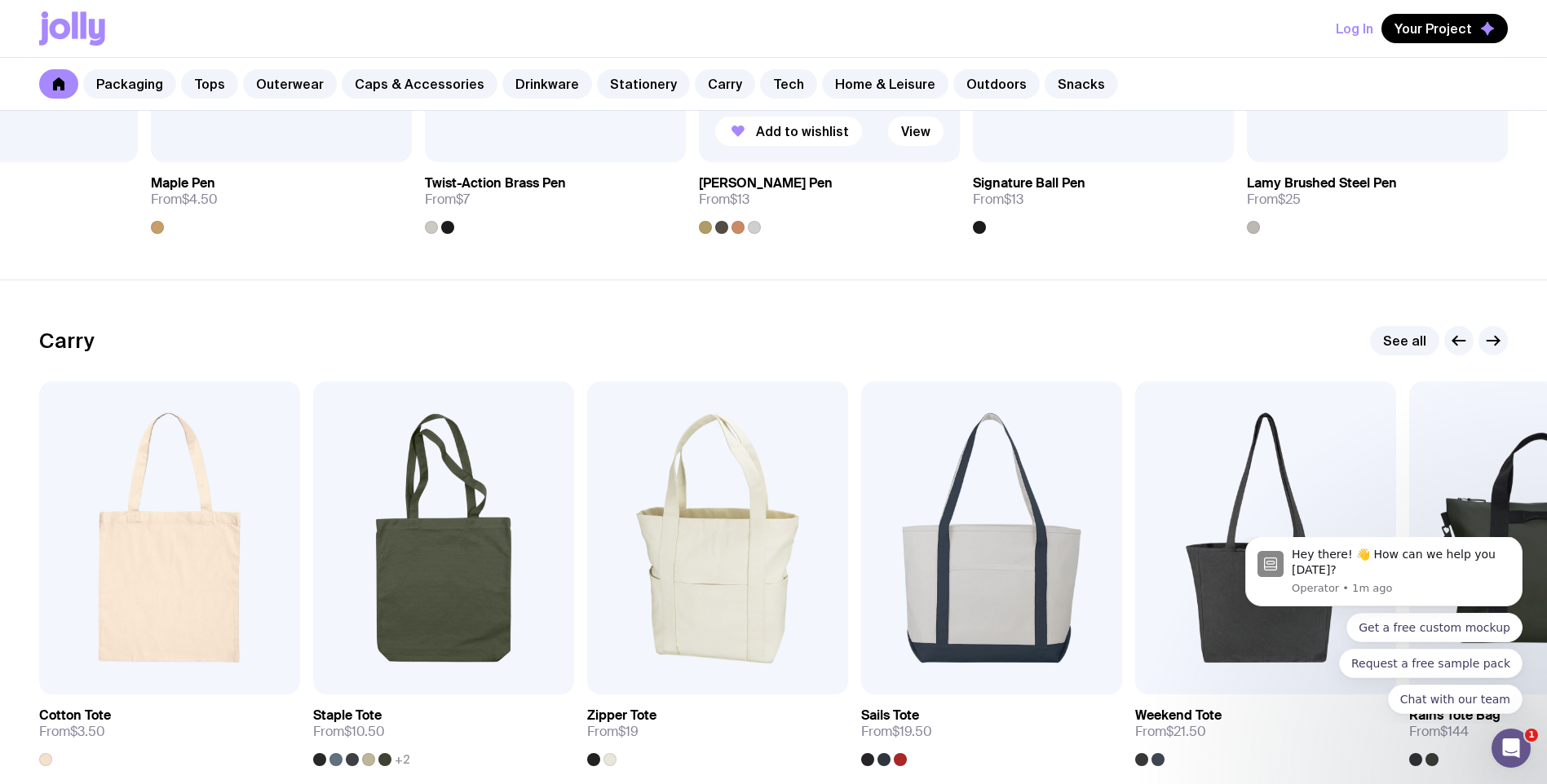
scroll to position [3354, 0]
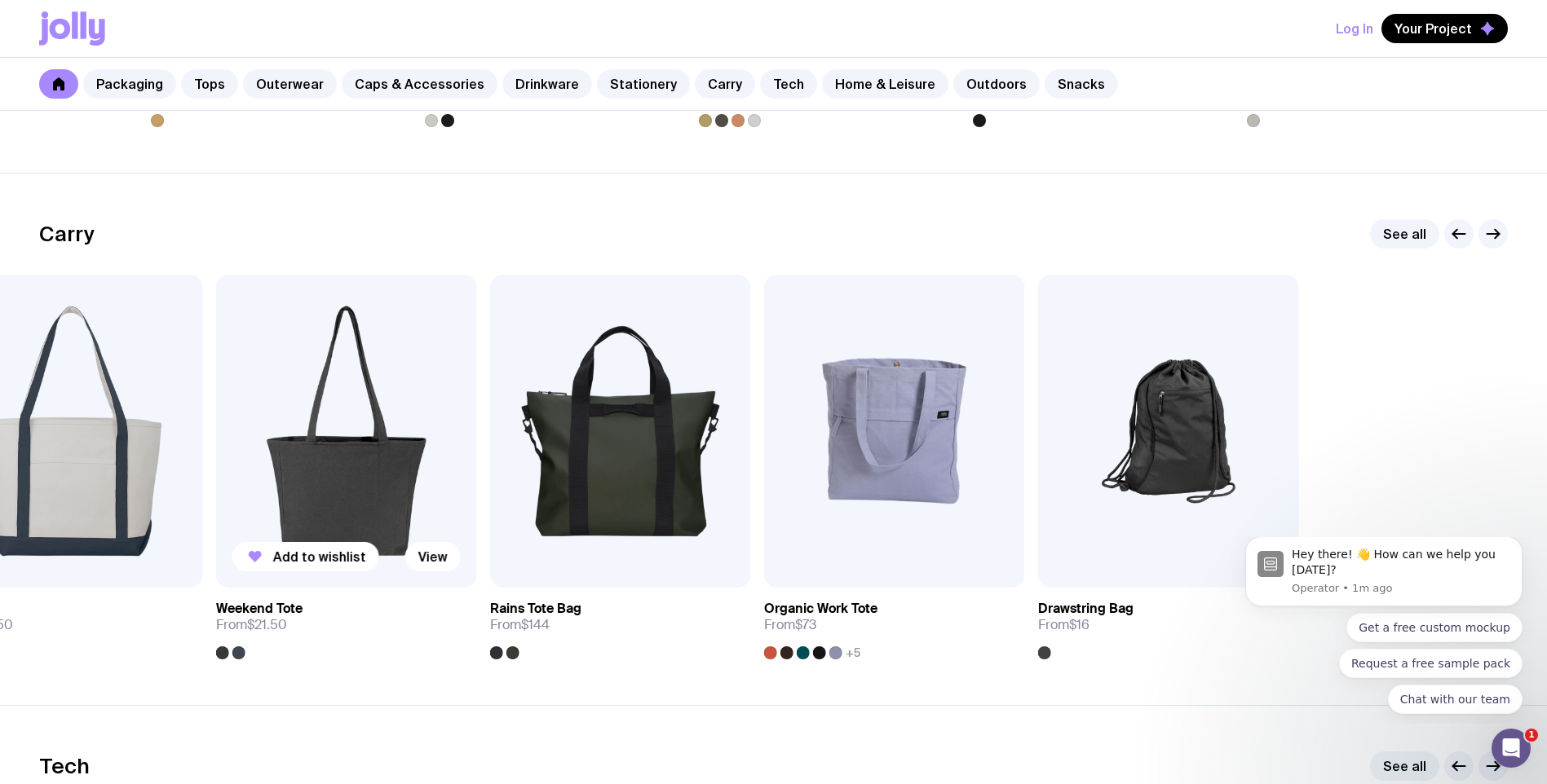
drag, startPoint x: 1387, startPoint y: 406, endPoint x: 402, endPoint y: 408, distance: 985.0
click at [402, 408] on img at bounding box center [347, 431] width 261 height 313
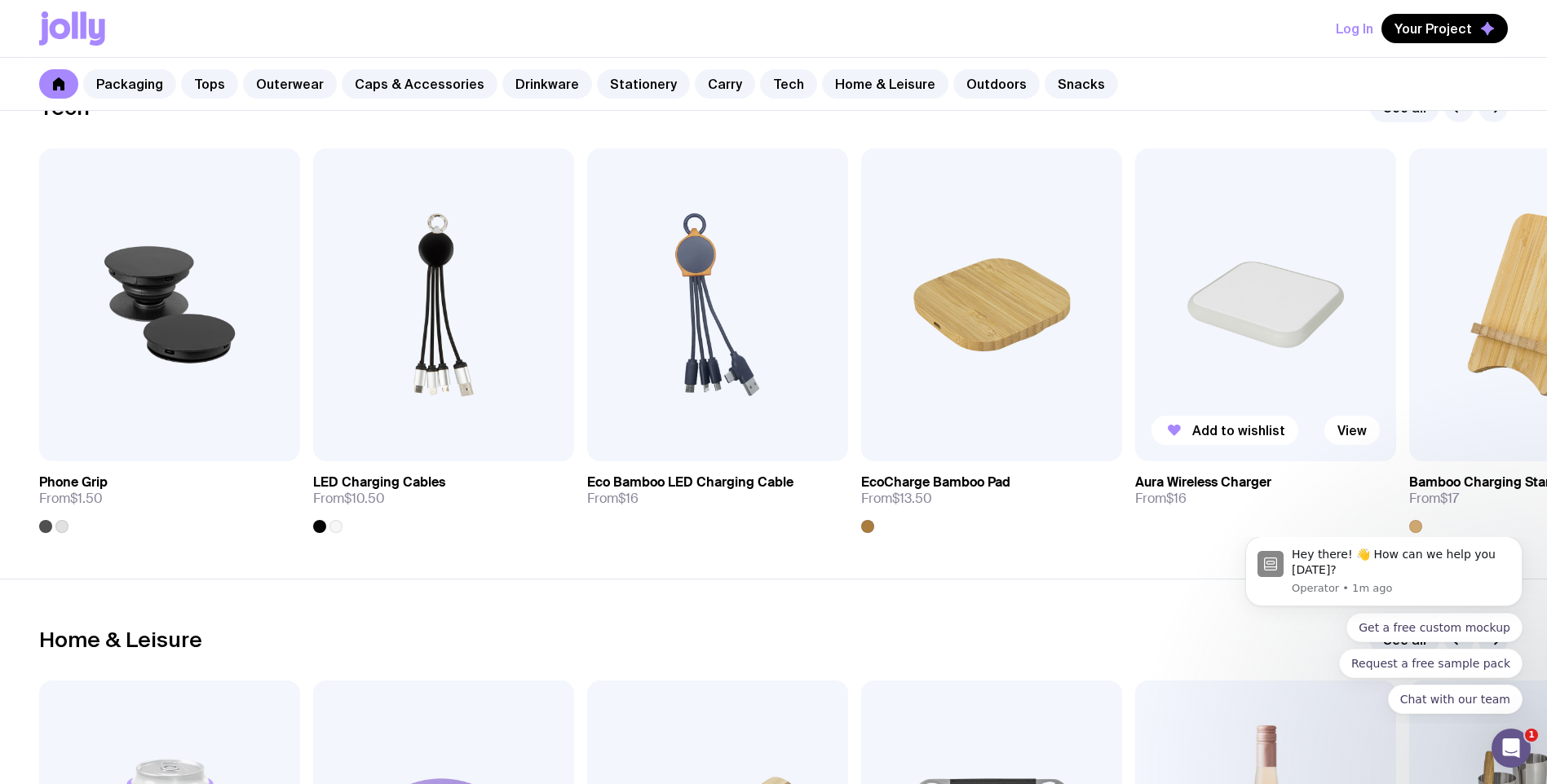
scroll to position [4006, 0]
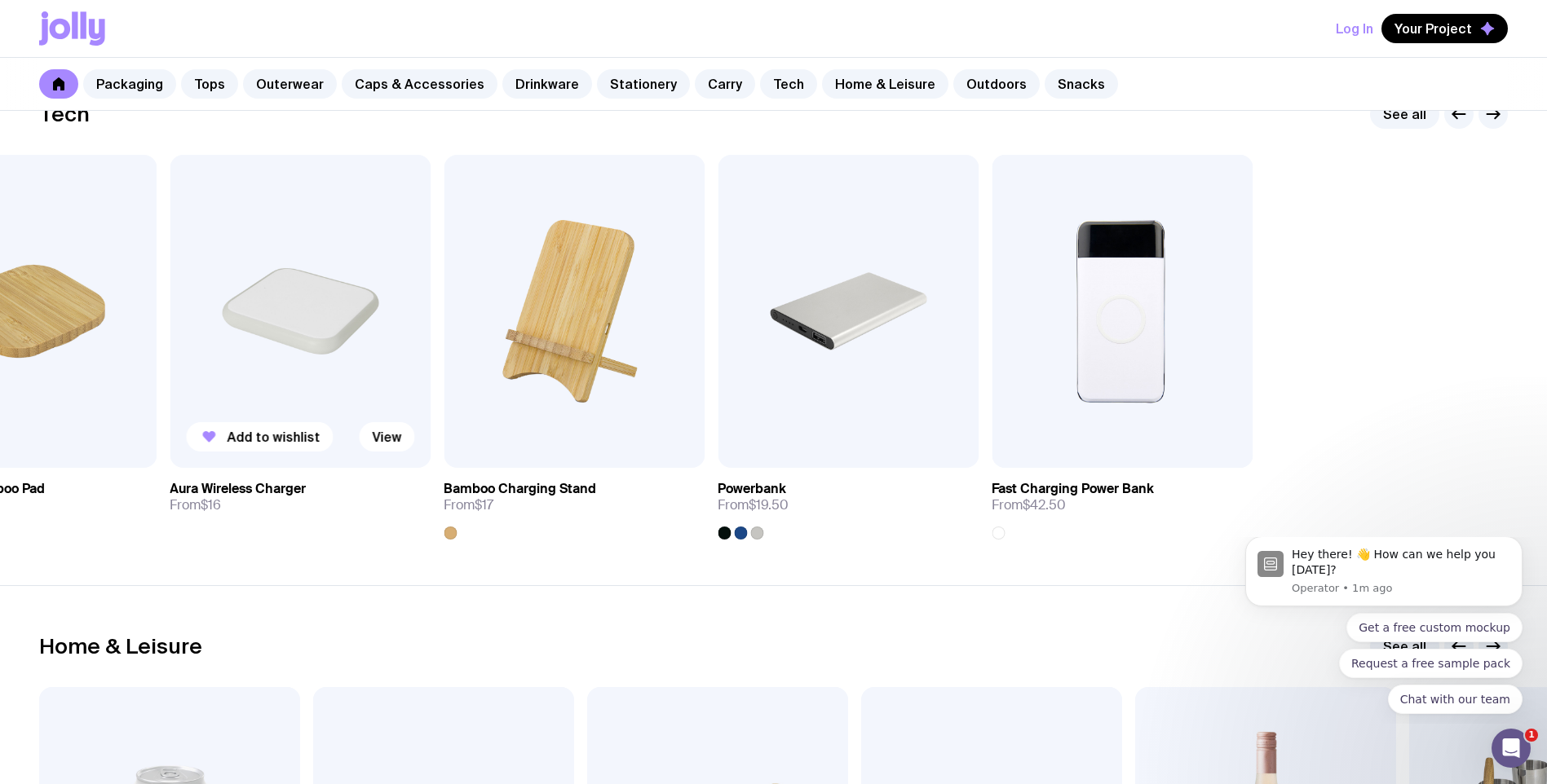
drag, startPoint x: 1335, startPoint y: 337, endPoint x: 270, endPoint y: 336, distance: 1065.0
click at [270, 336] on img at bounding box center [300, 312] width 261 height 313
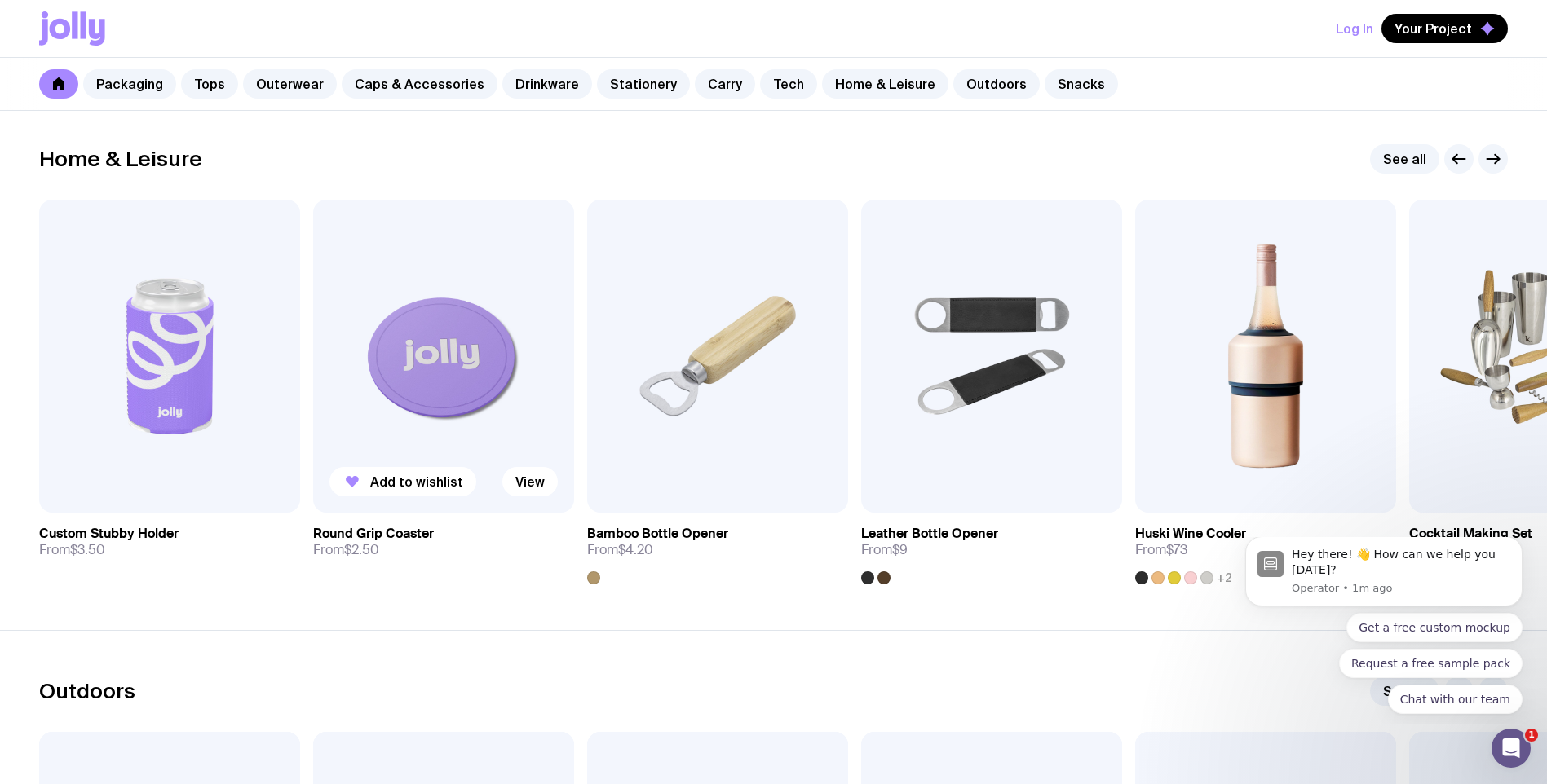
scroll to position [4496, 0]
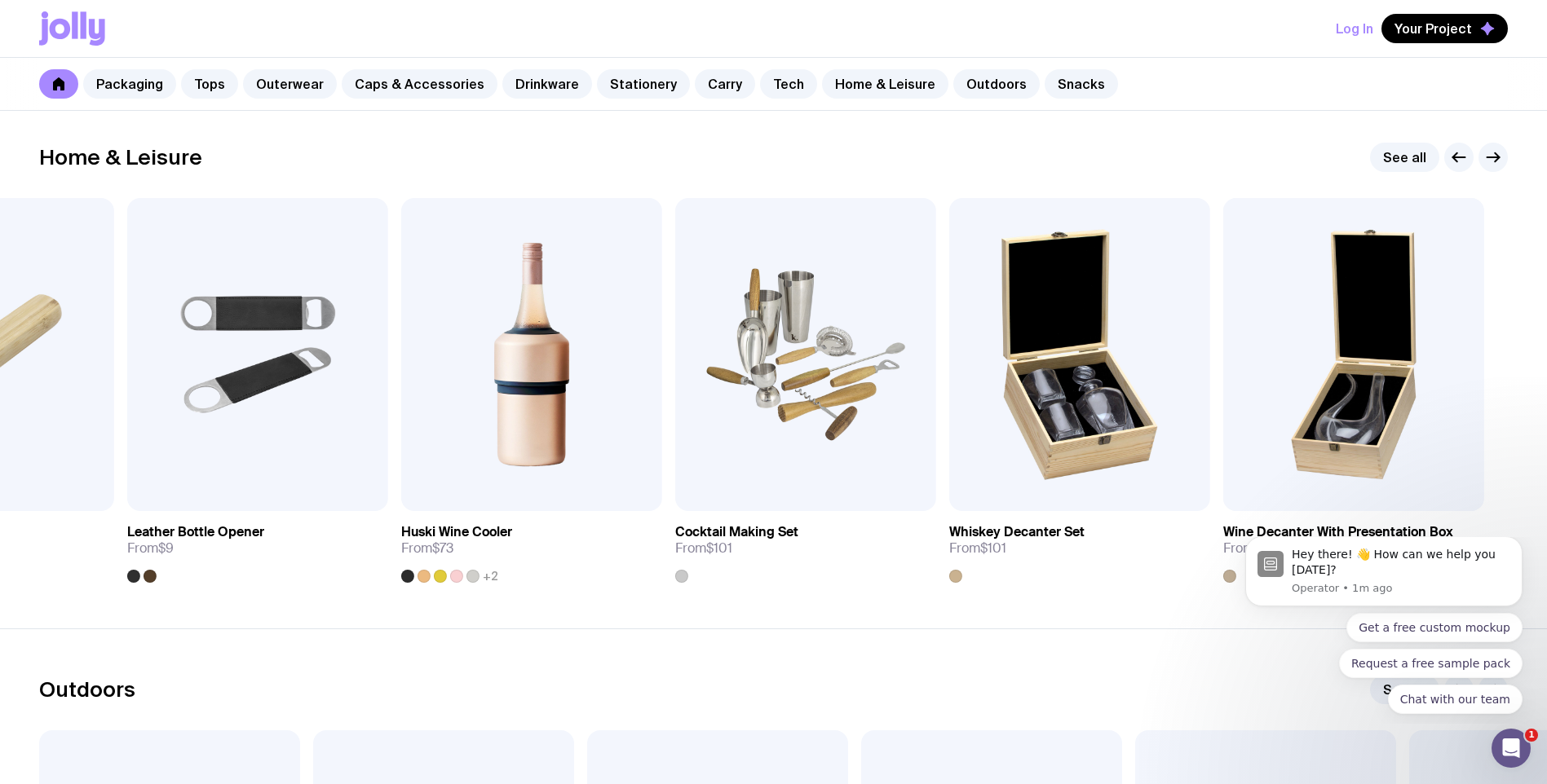
drag, startPoint x: 1157, startPoint y: 439, endPoint x: -45, endPoint y: 413, distance: 1202.3
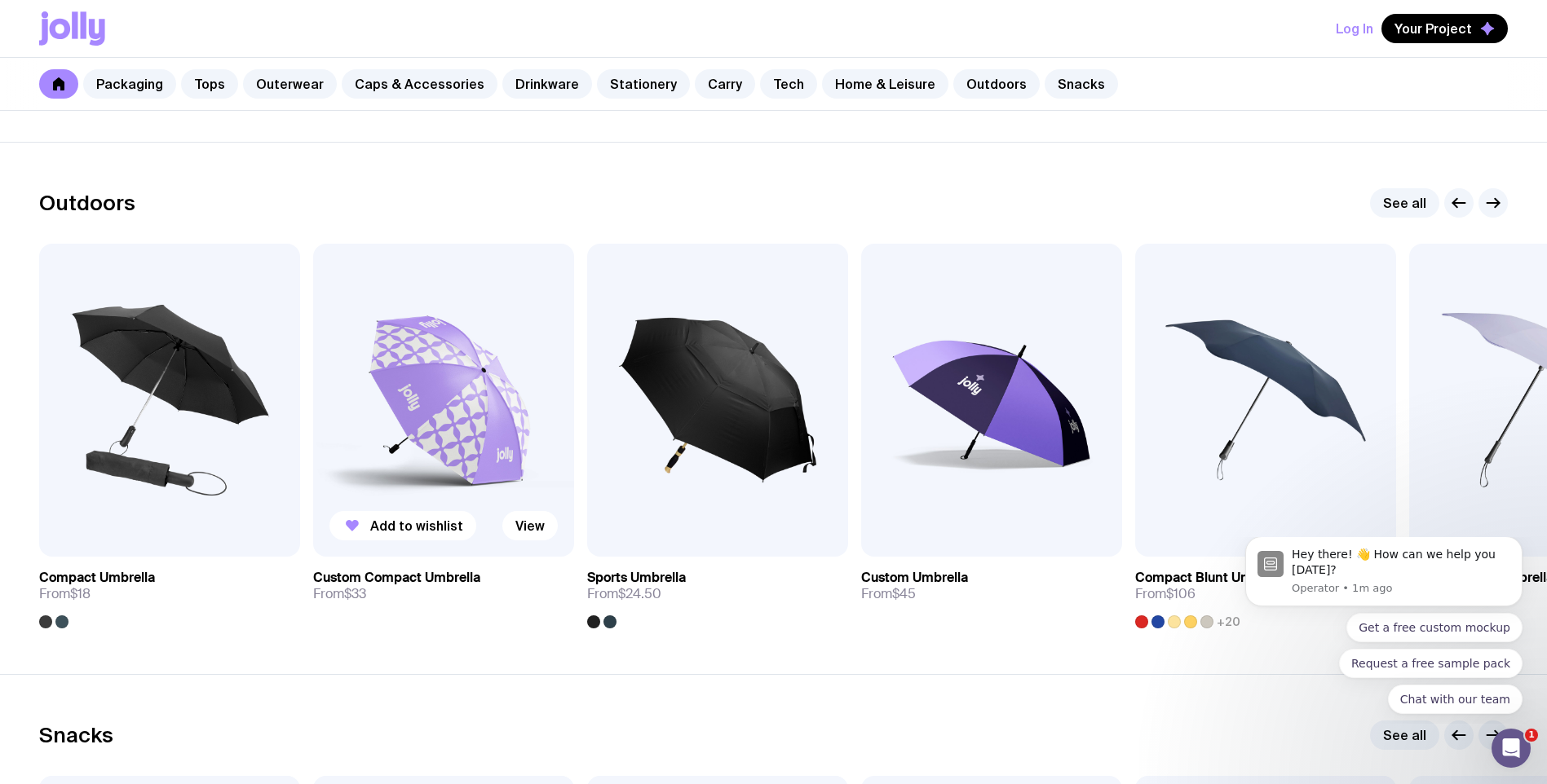
scroll to position [4984, 0]
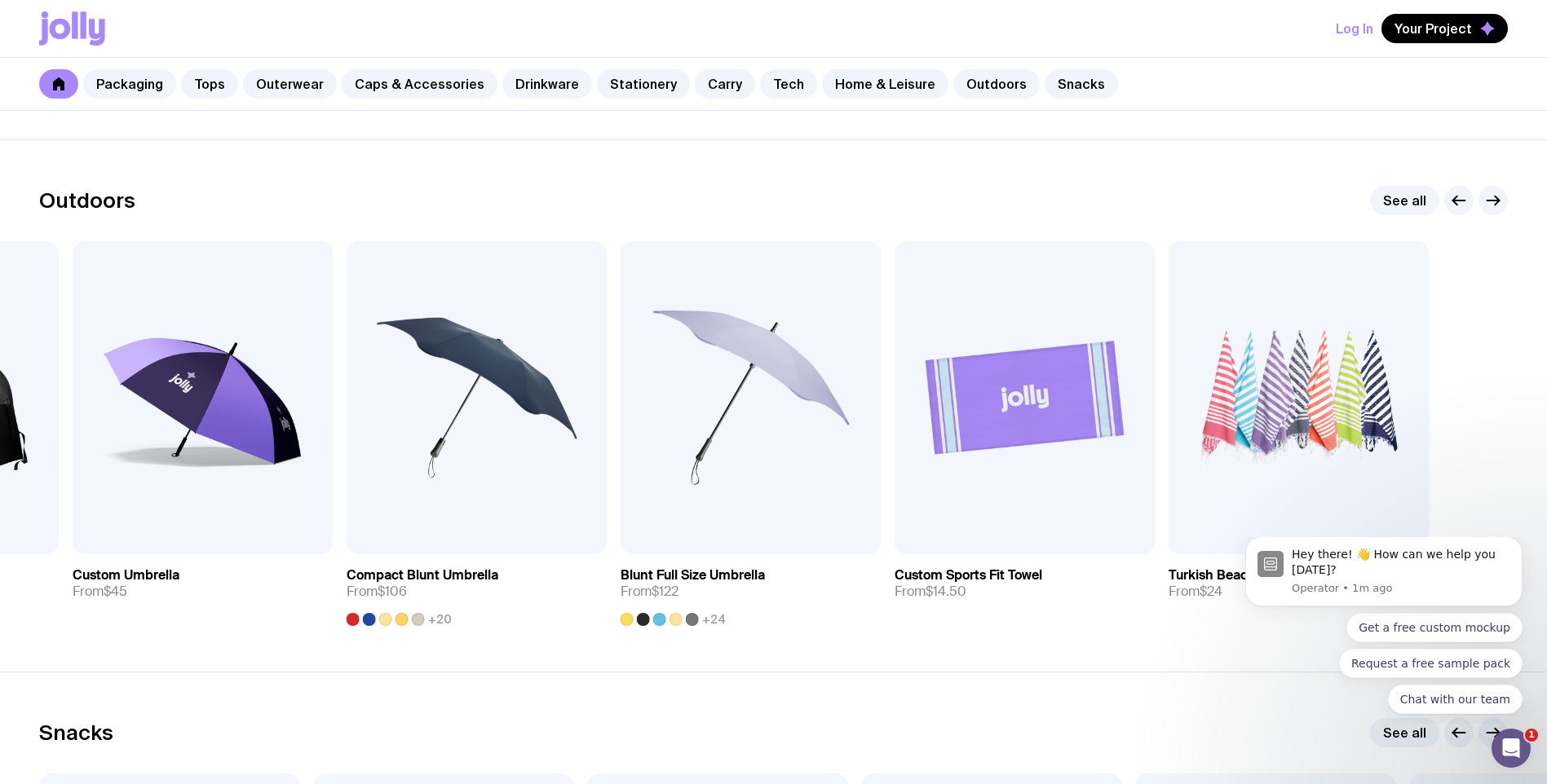
drag, startPoint x: 1161, startPoint y: 419, endPoint x: -294, endPoint y: 384, distance: 1455.4
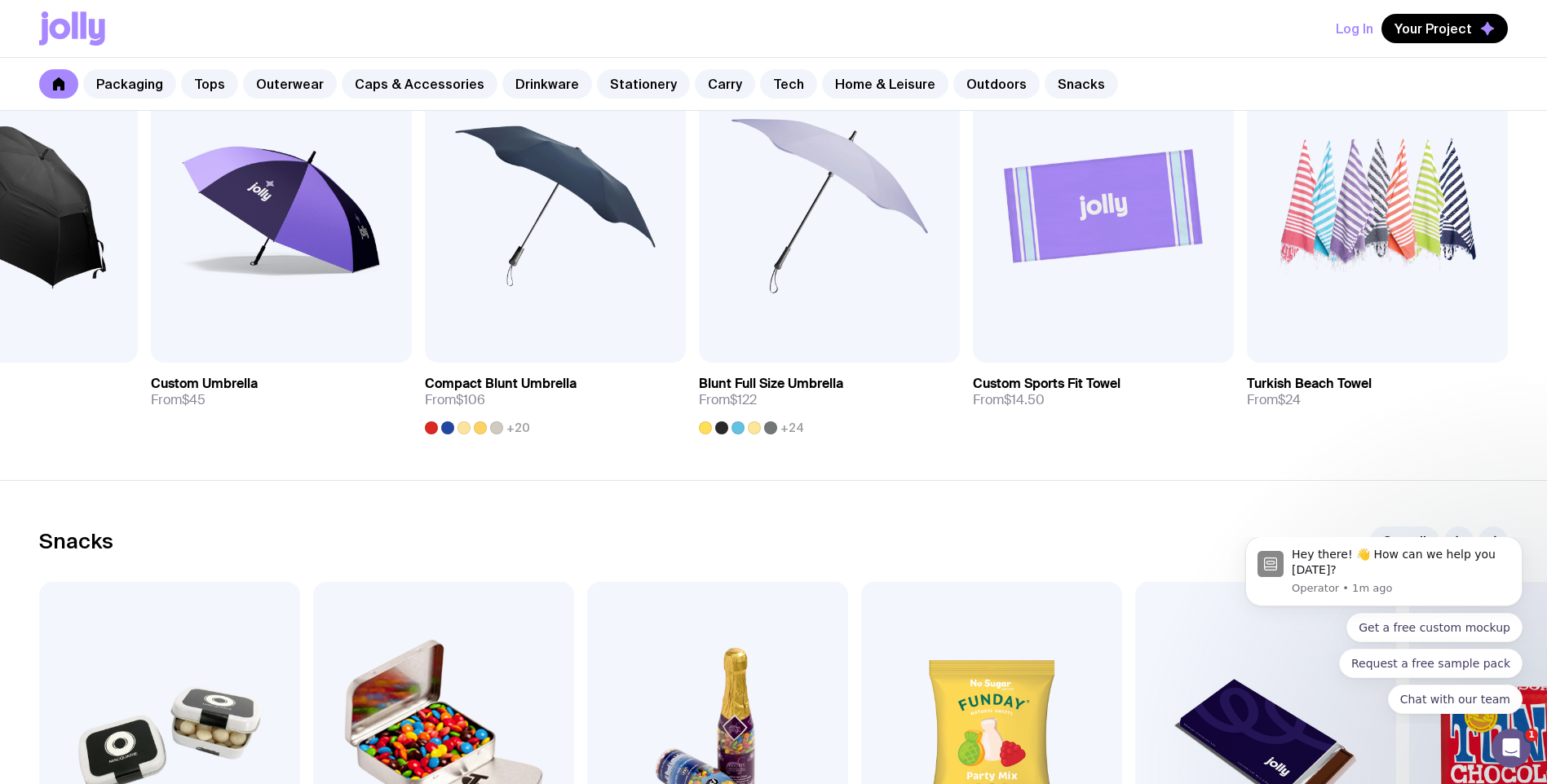
scroll to position [5392, 0]
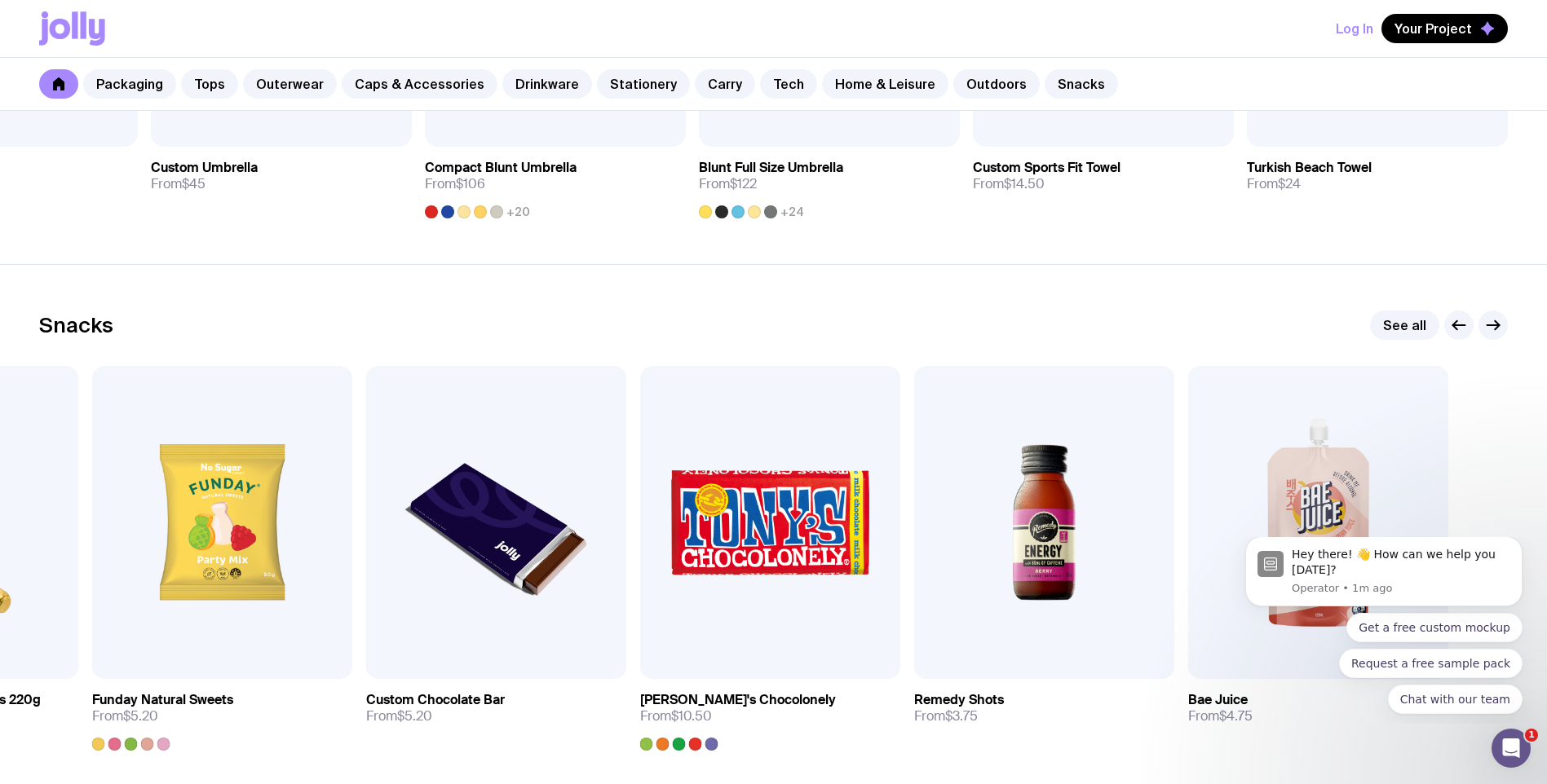
drag, startPoint x: 936, startPoint y: 488, endPoint x: -169, endPoint y: 382, distance: 1110.1
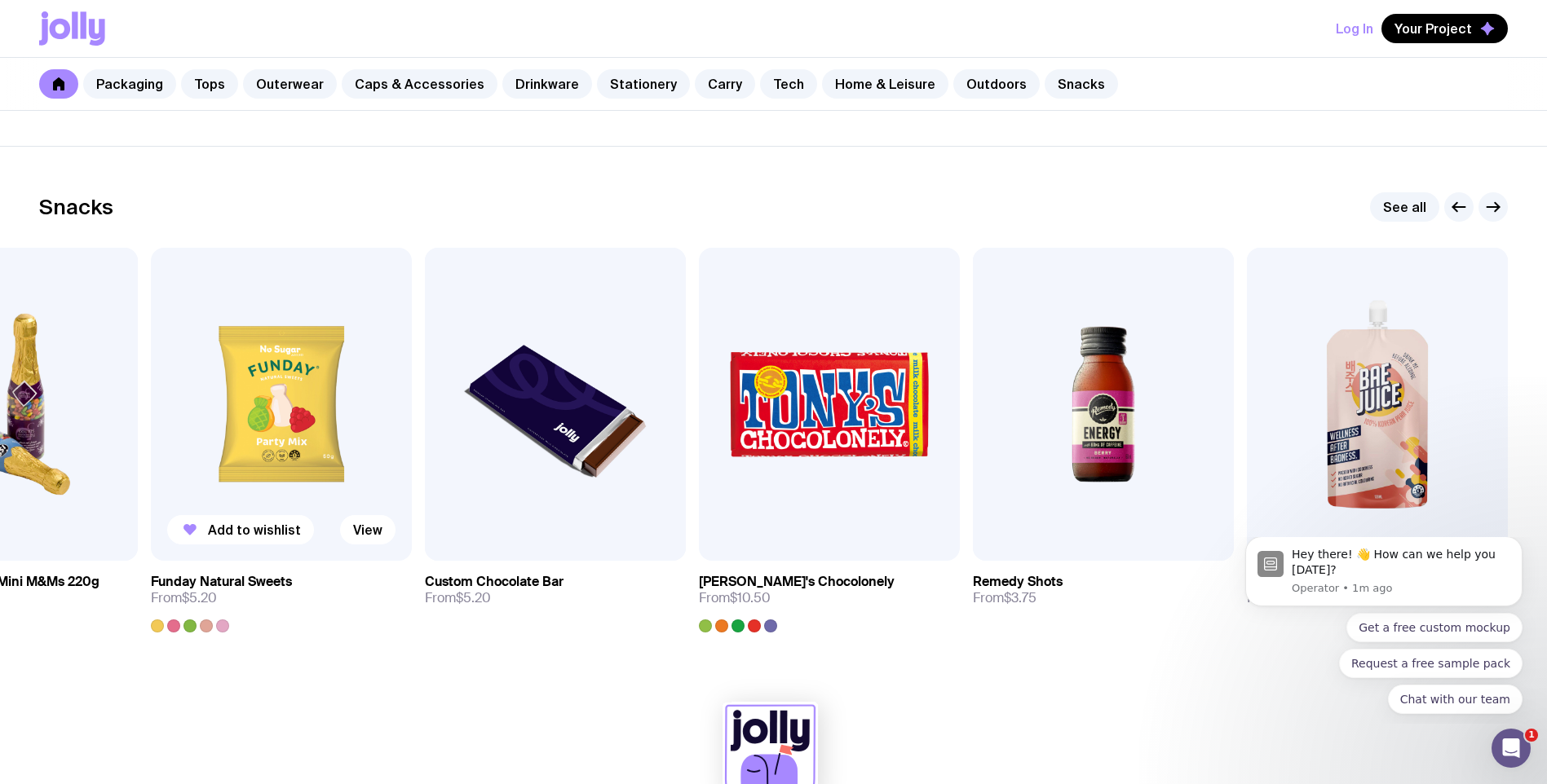
scroll to position [5584, 0]
